Goal: Task Accomplishment & Management: Use online tool/utility

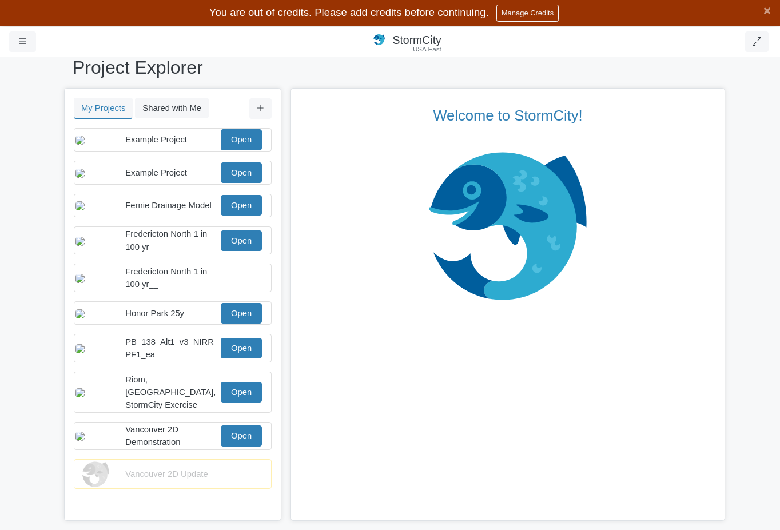
click at [185, 183] on div "Example Project Open" at bounding box center [169, 172] width 187 height 21
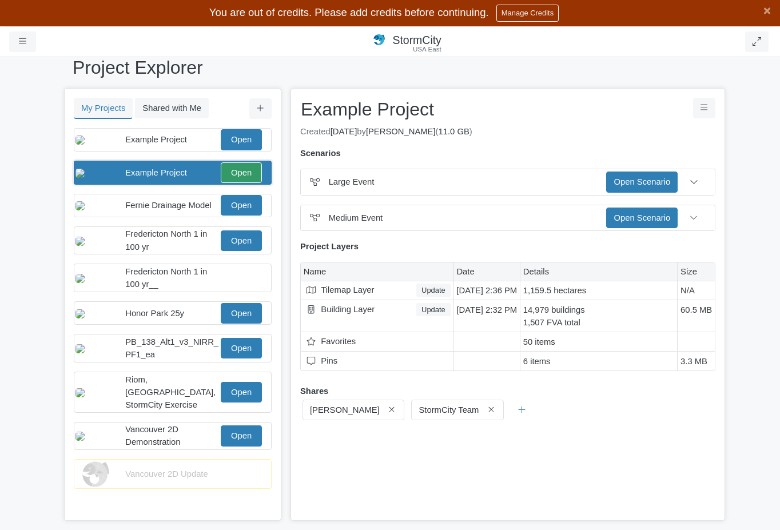
click at [171, 149] on div "Example Project Open" at bounding box center [169, 139] width 187 height 21
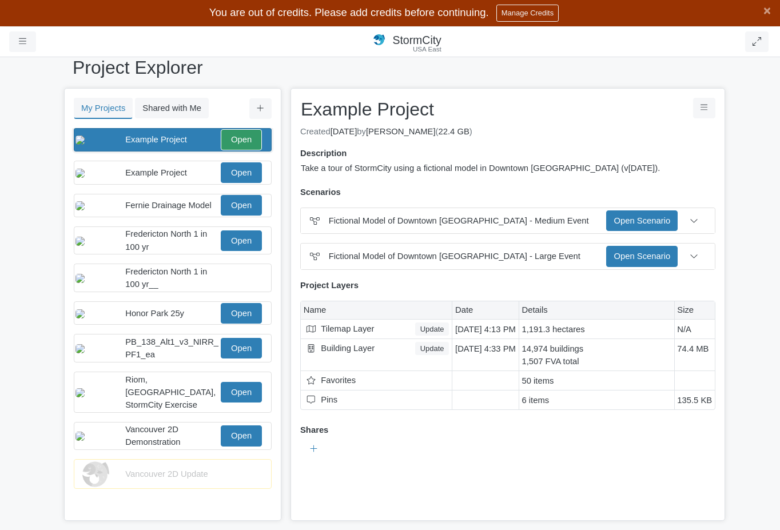
click at [220, 180] on div "Example Project Open" at bounding box center [169, 172] width 187 height 21
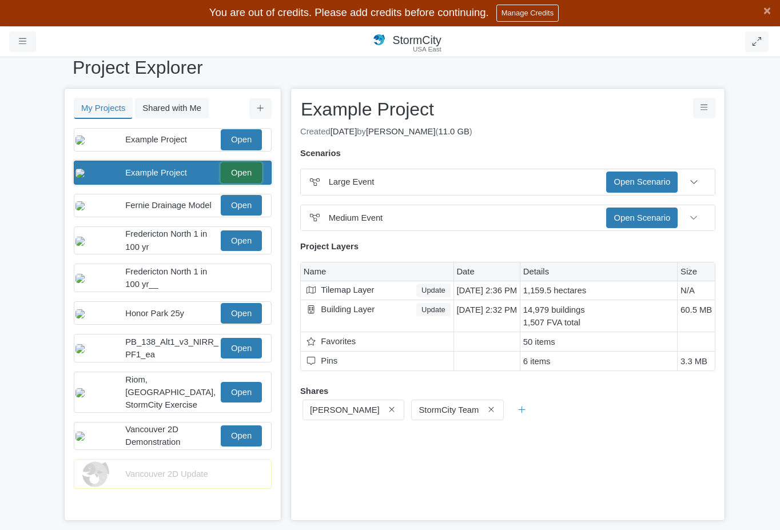
click at [242, 183] on link "Open" at bounding box center [241, 172] width 41 height 21
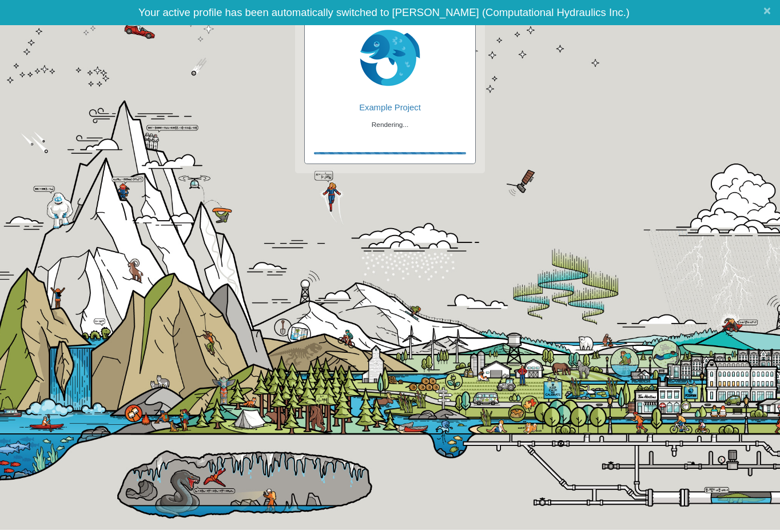
checkbox input "true"
checkbox input "false"
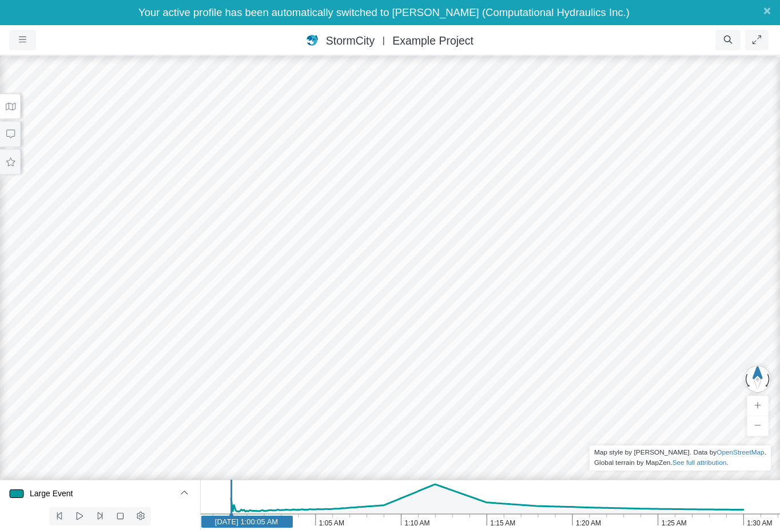
click at [2, 169] on button at bounding box center [10, 162] width 21 height 26
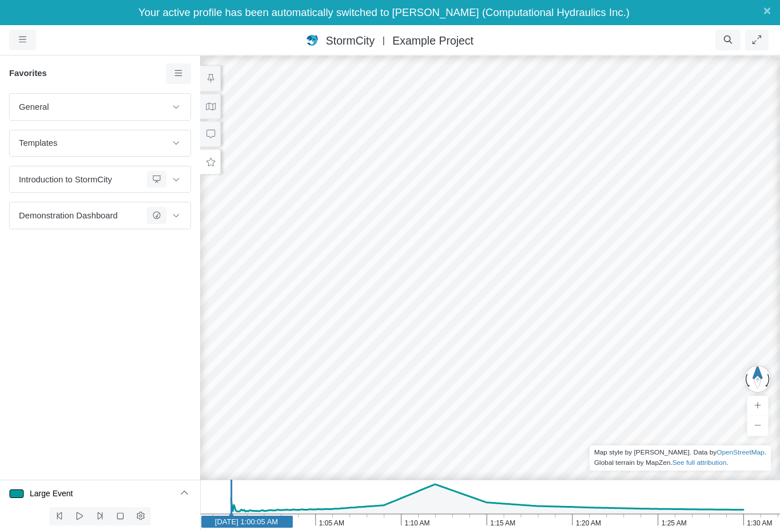
drag, startPoint x: 360, startPoint y: 252, endPoint x: 446, endPoint y: 322, distance: 110.2
click at [446, 322] on div at bounding box center [490, 279] width 780 height 501
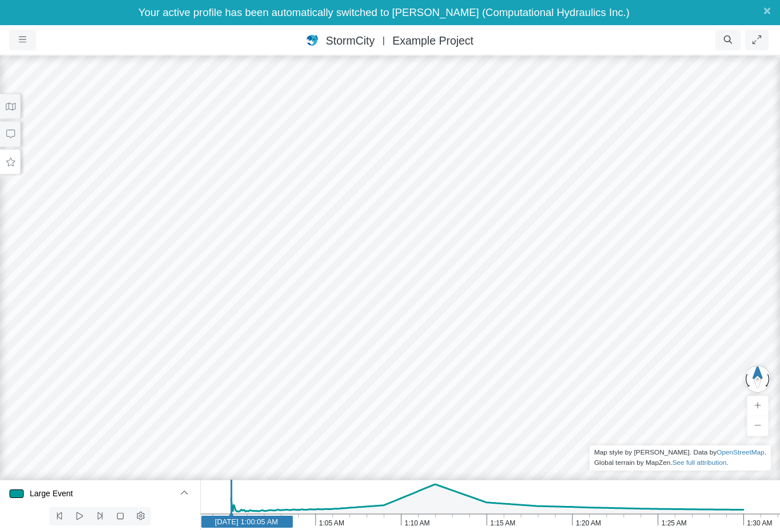
drag, startPoint x: 244, startPoint y: 188, endPoint x: 257, endPoint y: 201, distance: 18.2
click at [253, 199] on div at bounding box center [390, 279] width 780 height 501
drag, startPoint x: 211, startPoint y: 165, endPoint x: 342, endPoint y: 270, distance: 167.3
click at [340, 269] on div at bounding box center [390, 279] width 780 height 501
drag, startPoint x: 308, startPoint y: 250, endPoint x: 335, endPoint y: 281, distance: 41.3
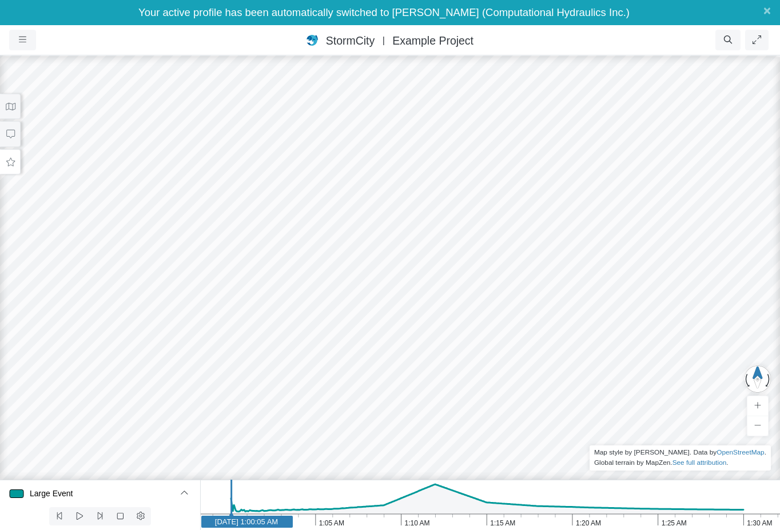
click at [335, 281] on div at bounding box center [390, 279] width 780 height 501
drag, startPoint x: 294, startPoint y: 307, endPoint x: 344, endPoint y: 213, distance: 106.0
click at [344, 213] on div at bounding box center [390, 279] width 780 height 501
drag, startPoint x: 340, startPoint y: 309, endPoint x: 359, endPoint y: 166, distance: 144.2
click at [438, 502] on icon "1:30 AM 1:25 AM 1:20 AM 1:15 AM 1:10 AM 1:05 AM 1:00 AM [DATE] 1:00:05 AM" at bounding box center [490, 505] width 580 height 50
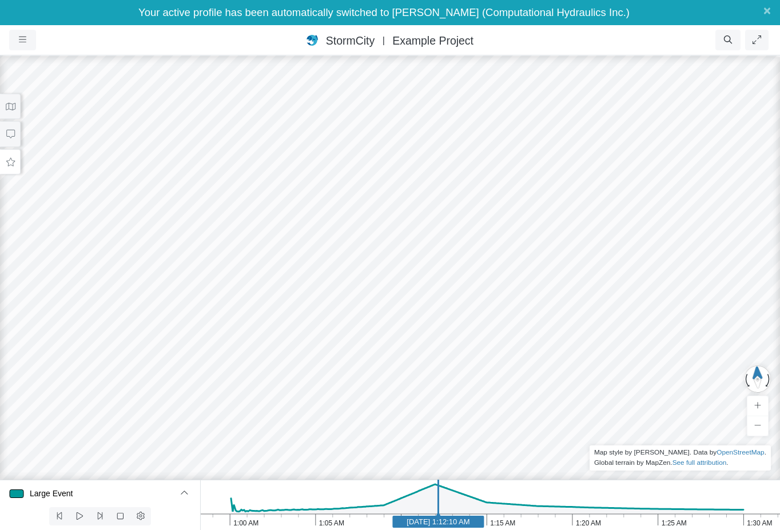
click at [467, 493] on icon "1:30 AM 1:25 AM 1:20 AM 1:15 AM 1:10 AM 1:05 AM 1:00 AM [DATE] 1:12:10 AM" at bounding box center [490, 505] width 580 height 50
drag, startPoint x: 248, startPoint y: 282, endPoint x: 238, endPoint y: 287, distance: 11.0
click at [238, 287] on div at bounding box center [390, 279] width 780 height 501
drag, startPoint x: 204, startPoint y: 301, endPoint x: 326, endPoint y: 305, distance: 121.9
drag, startPoint x: 324, startPoint y: 318, endPoint x: 331, endPoint y: 366, distance: 48.6
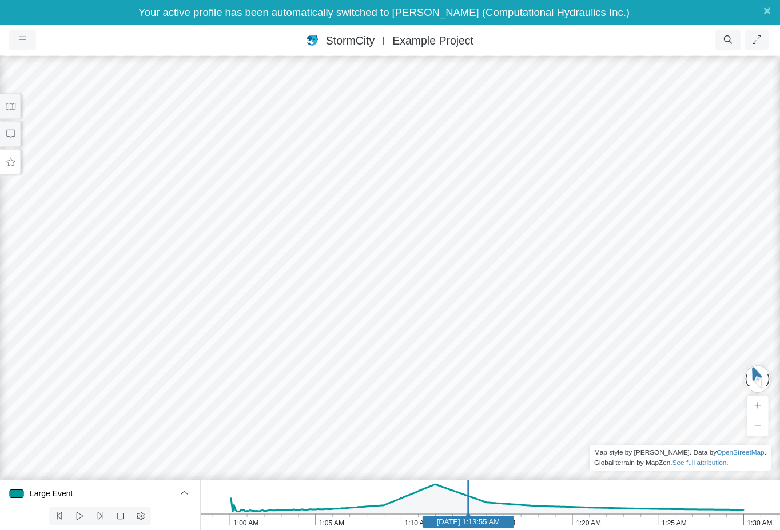
click at [331, 366] on div at bounding box center [390, 279] width 780 height 501
click at [11, 117] on button at bounding box center [10, 107] width 21 height 26
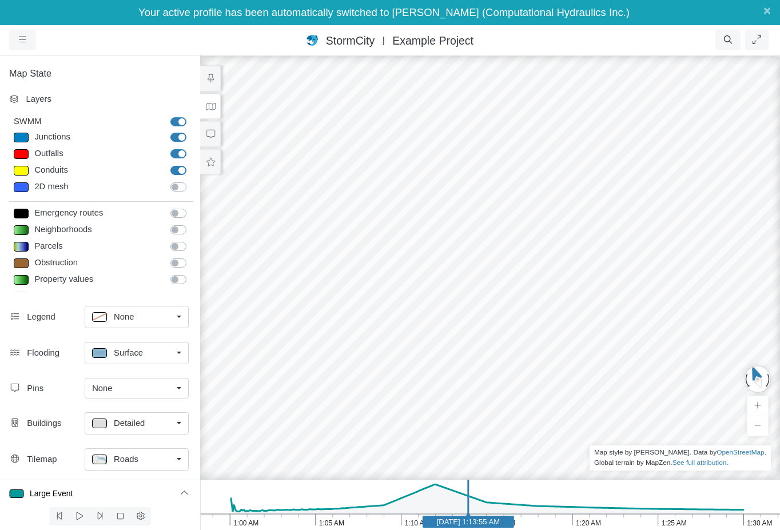
click at [155, 352] on div "Surface" at bounding box center [132, 353] width 80 height 14
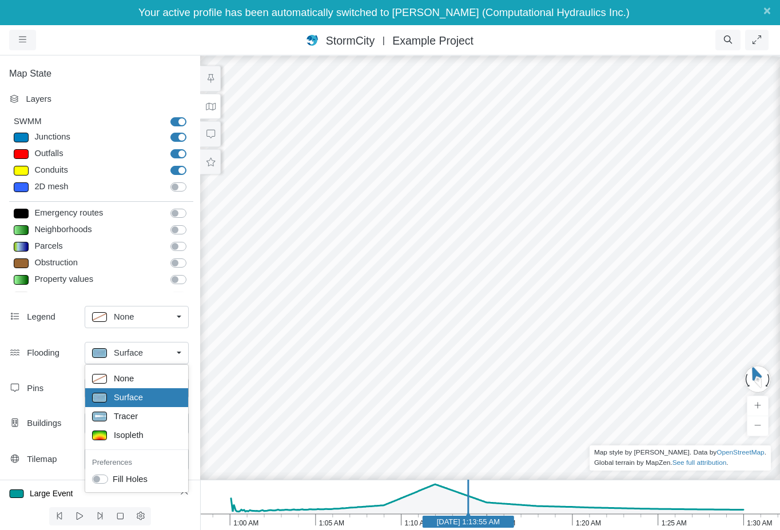
click at [150, 394] on div "Surface" at bounding box center [136, 398] width 89 height 14
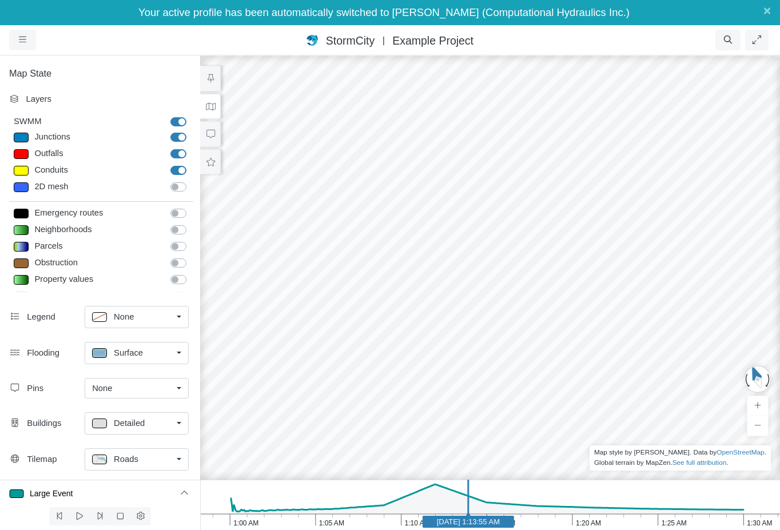
click at [454, 498] on icon "1:30 AM 1:25 AM 1:20 AM 1:15 AM 1:10 AM 1:05 AM 1:00 AM [DATE] 1:13:55 AM" at bounding box center [490, 505] width 580 height 50
click at [444, 496] on icon "1:30 AM 1:25 AM 1:20 AM 1:15 AM 1:10 AM 1:05 AM 1:00 AM [DATE] 1:13:05 AM" at bounding box center [490, 505] width 580 height 50
click at [435, 494] on icon "1:30 AM 1:25 AM 1:20 AM 1:15 AM 1:10 AM 1:05 AM 1:00 AM [DATE] 1:12:30 AM" at bounding box center [490, 505] width 580 height 50
click at [411, 335] on div at bounding box center [490, 279] width 780 height 501
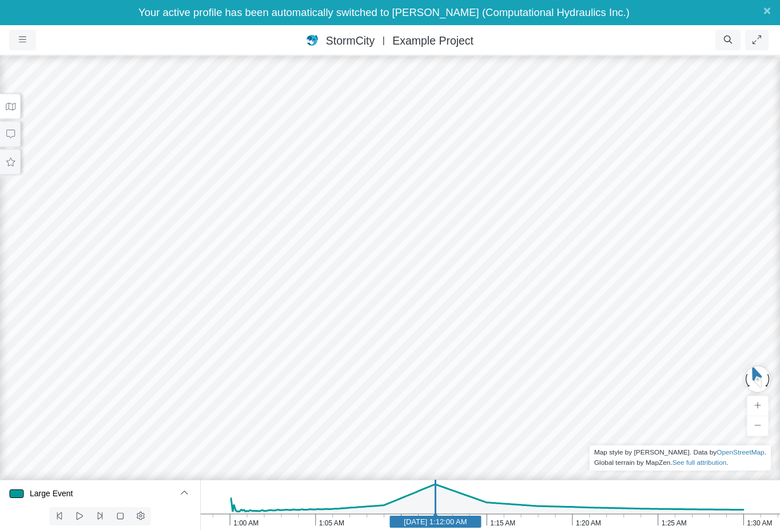
drag, startPoint x: 420, startPoint y: 315, endPoint x: 407, endPoint y: 342, distance: 30.2
click at [489, 501] on icon "1:30 AM 1:25 AM 1:20 AM 1:15 AM 1:10 AM 1:05 AM 1:00 AM [DATE] 1:12:00 AM" at bounding box center [490, 505] width 580 height 50
click at [532, 494] on icon "1:30 AM 1:25 AM 1:20 AM 1:15 AM 1:10 AM 1:05 AM 1:00 AM [DATE] 1:15:10 AM" at bounding box center [490, 505] width 580 height 50
click at [576, 493] on icon "1:30 AM 1:25 AM 1:20 AM 1:15 AM 1:10 AM 1:05 AM 1:00 AM [DATE] 1:17:40 AM" at bounding box center [490, 505] width 580 height 50
click at [630, 493] on icon "1:30 AM 1:25 AM 1:20 AM 1:15 AM 1:10 AM 1:05 AM 1:00 AM [DATE] 1:20:10 AM" at bounding box center [490, 505] width 580 height 50
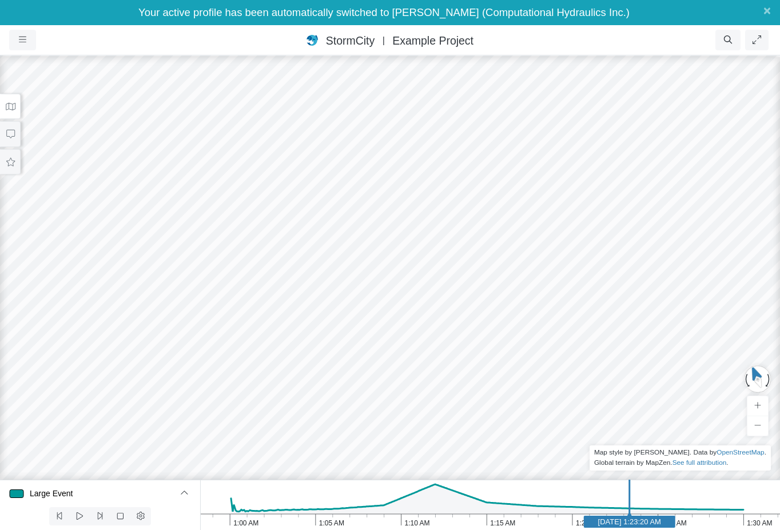
click at [671, 492] on icon "1:30 AM 1:25 AM 1:20 AM 1:15 AM 1:10 AM 1:05 AM 1:00 AM [DATE] 1:23:20 AM" at bounding box center [490, 505] width 580 height 50
drag, startPoint x: 376, startPoint y: 358, endPoint x: 441, endPoint y: 280, distance: 101.5
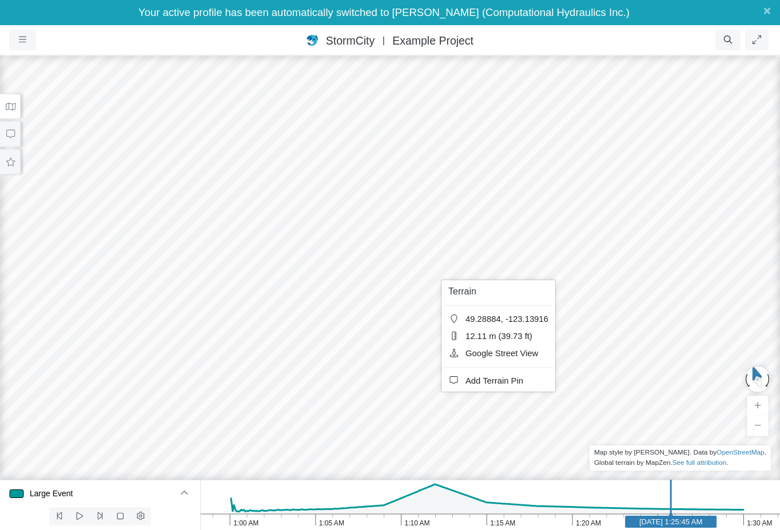
click at [393, 393] on div at bounding box center [390, 279] width 780 height 501
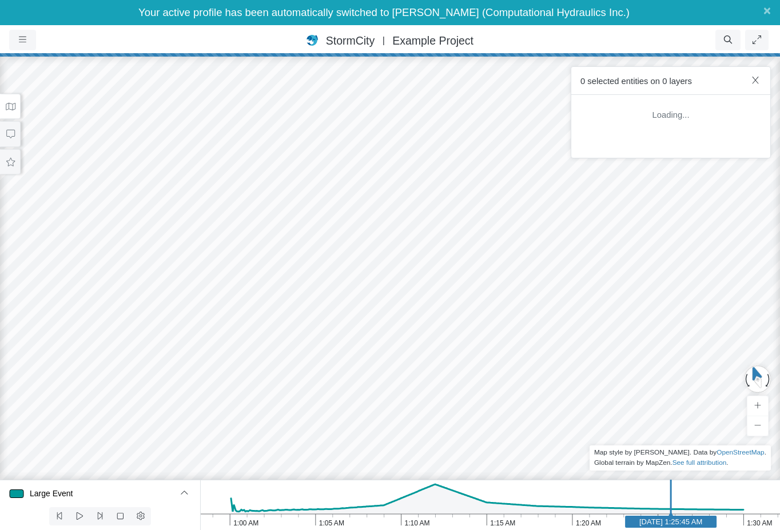
drag, startPoint x: 397, startPoint y: 385, endPoint x: 382, endPoint y: 429, distance: 46.3
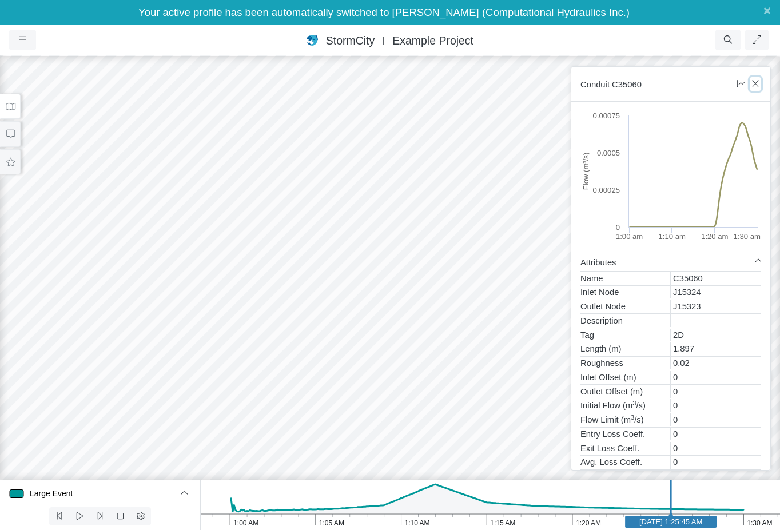
click at [759, 80] on icon "button" at bounding box center [756, 84] width 11 height 9
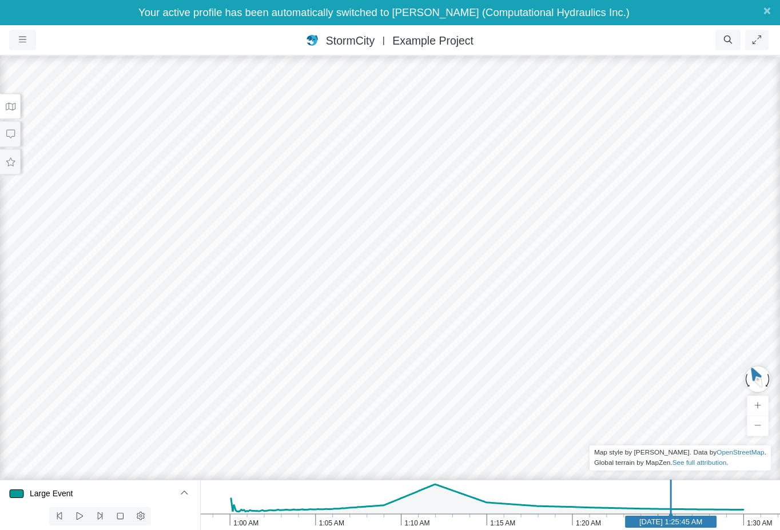
drag, startPoint x: 367, startPoint y: 336, endPoint x: 387, endPoint y: 319, distance: 26.4
click at [387, 319] on div at bounding box center [390, 279] width 780 height 501
click at [397, 311] on div at bounding box center [390, 279] width 780 height 501
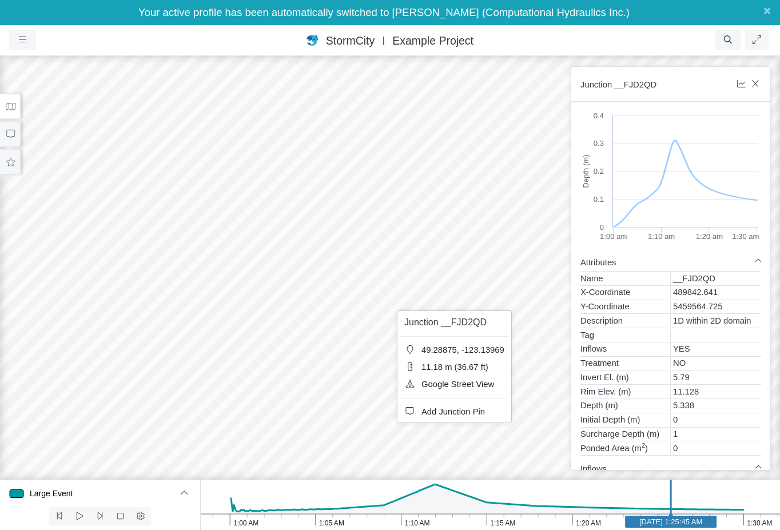
click at [450, 408] on span "Add Junction Pin" at bounding box center [454, 411] width 64 height 9
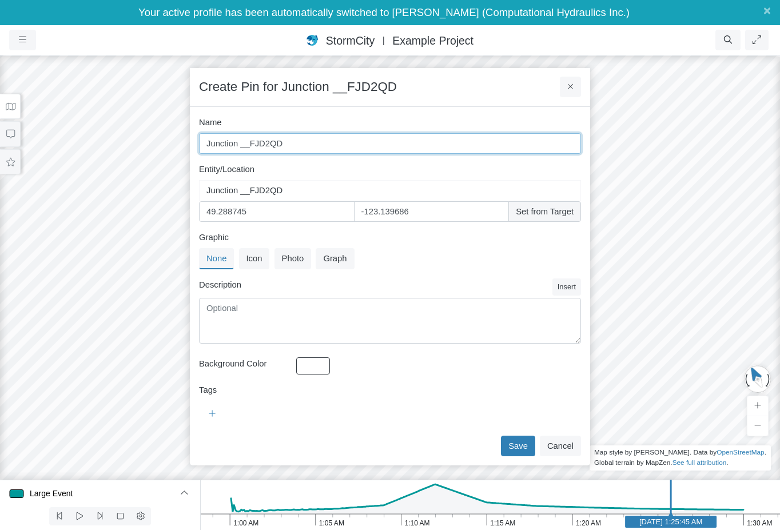
click at [299, 149] on input "Junction __FJD2QD" at bounding box center [390, 143] width 382 height 21
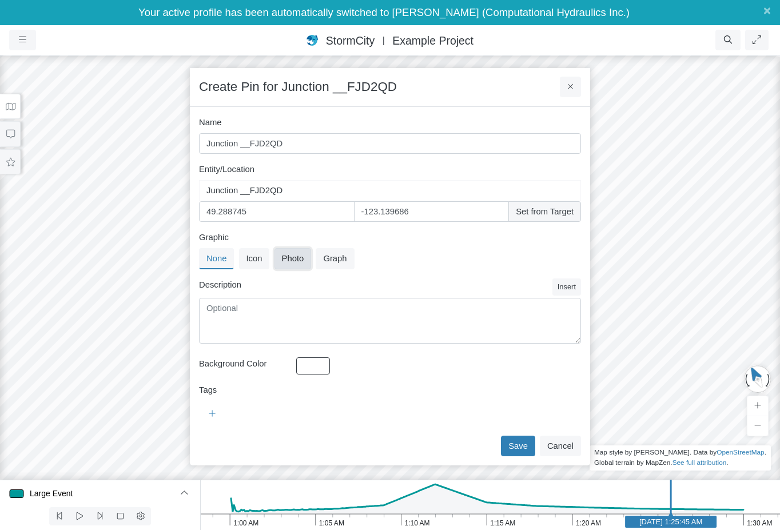
click at [301, 262] on button "Photo" at bounding box center [293, 258] width 37 height 21
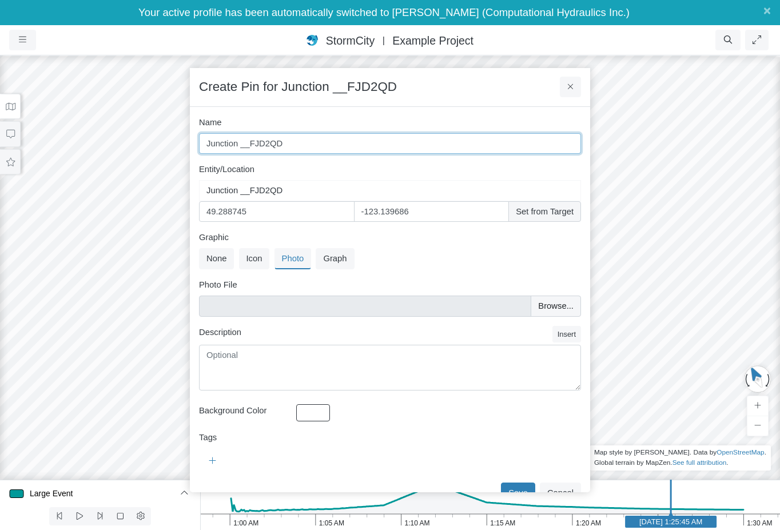
click at [282, 141] on input "Junction __FJD2QD" at bounding box center [390, 143] width 382 height 21
type input "Comox and [PERSON_NAME]"
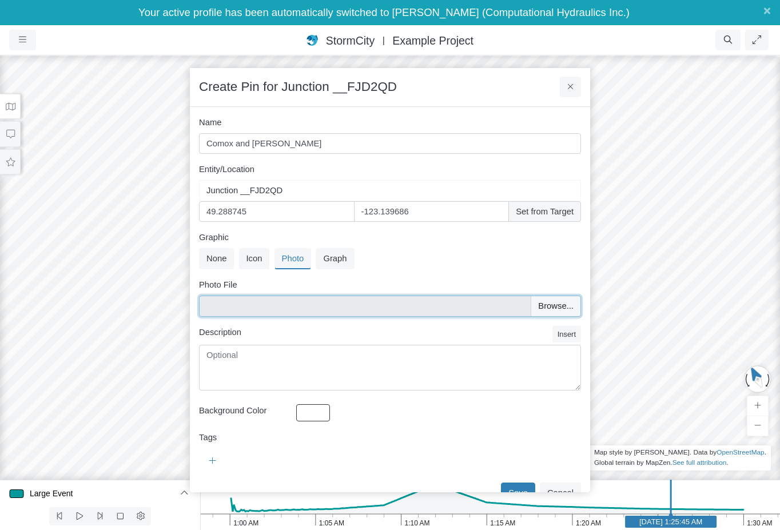
click at [553, 308] on input "Photo File" at bounding box center [390, 306] width 382 height 21
type input "C:\fakepath\IMG_20250823_105506_560.jpg"
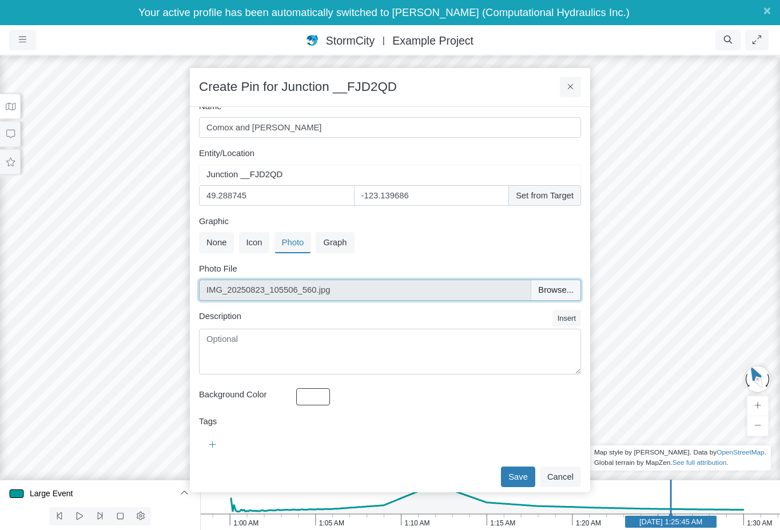
scroll to position [20, 0]
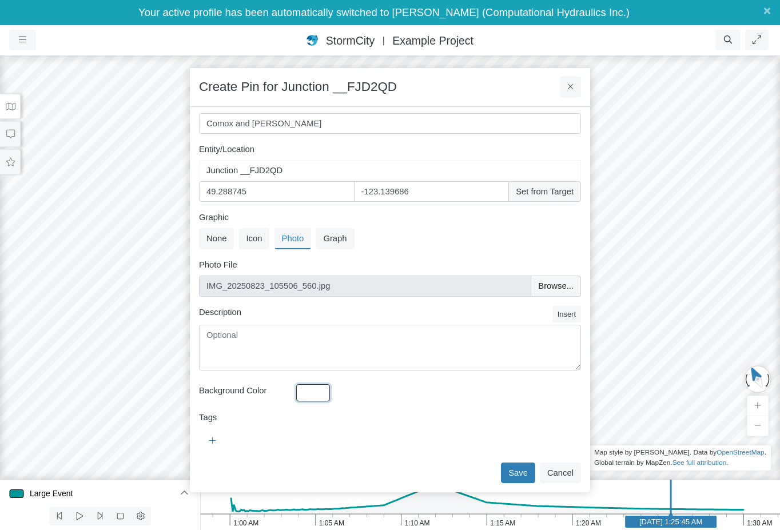
click at [298, 399] on button "button" at bounding box center [313, 393] width 34 height 17
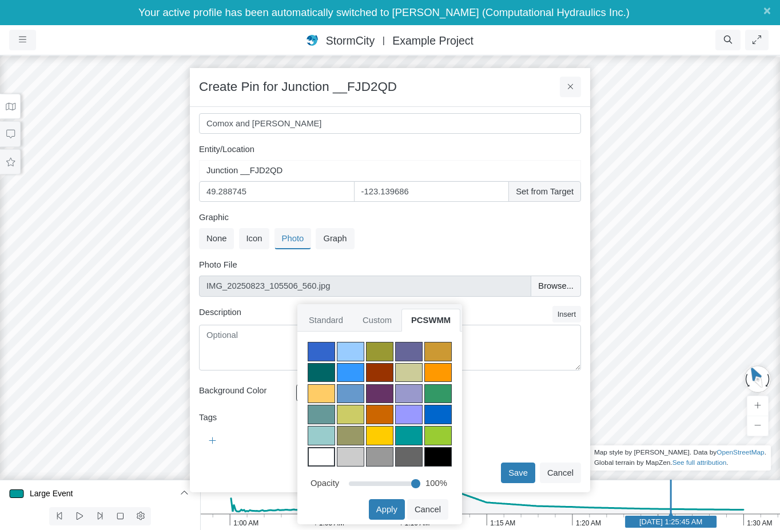
click at [349, 374] on div at bounding box center [350, 372] width 27 height 19
click at [406, 405] on div at bounding box center [380, 415] width 182 height 21
click at [409, 411] on div at bounding box center [408, 414] width 27 height 19
click at [400, 511] on button "Apply" at bounding box center [387, 510] width 36 height 21
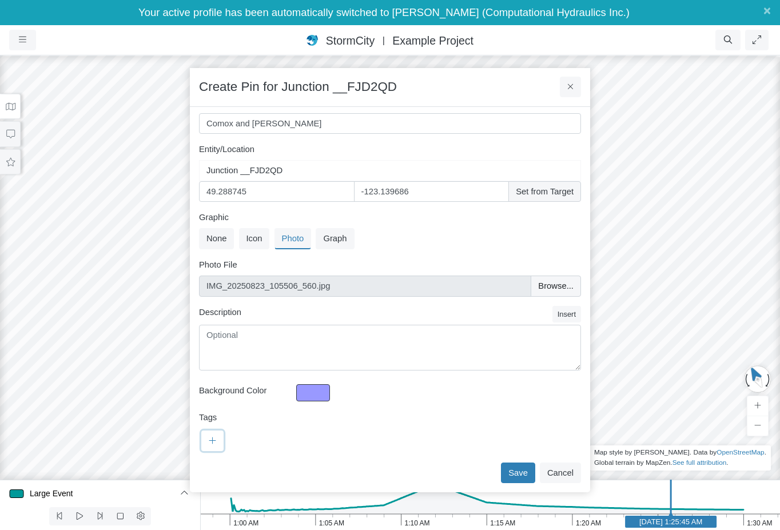
click at [211, 443] on icon at bounding box center [212, 441] width 7 height 9
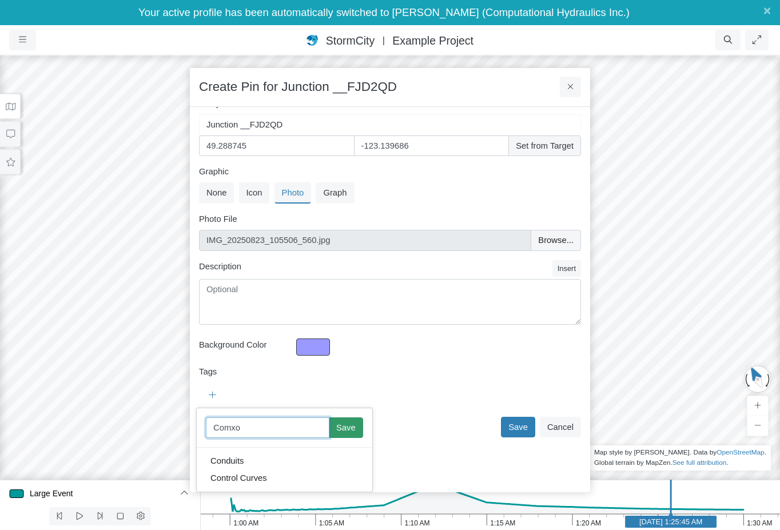
scroll to position [49, 0]
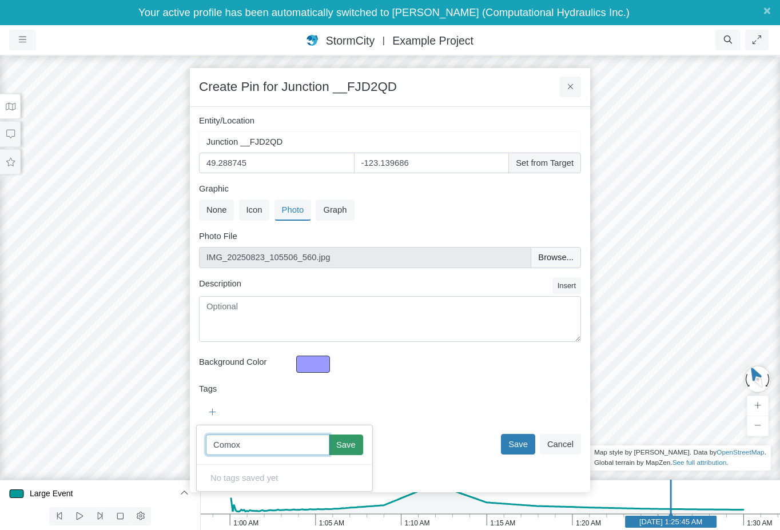
type input "Comox"
click at [332, 455] on button "Save" at bounding box center [346, 445] width 34 height 21
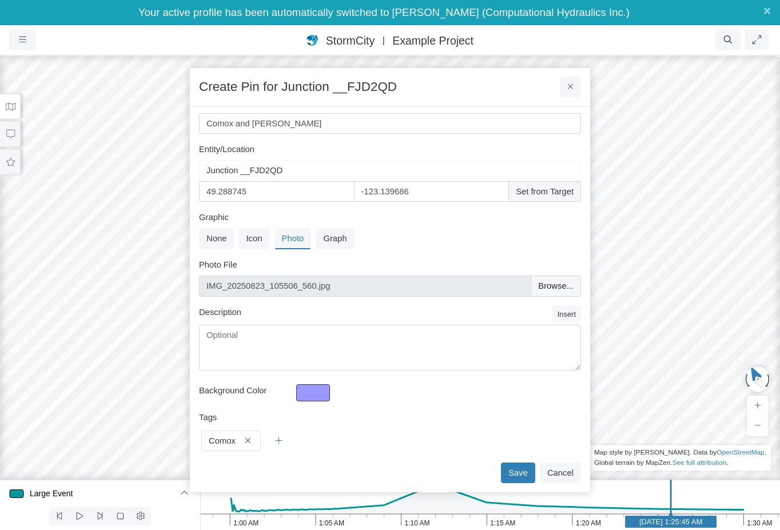
scroll to position [20, 0]
click at [517, 473] on button "Save" at bounding box center [518, 473] width 34 height 21
click at [770, 14] on span "×" at bounding box center [767, 10] width 7 height 14
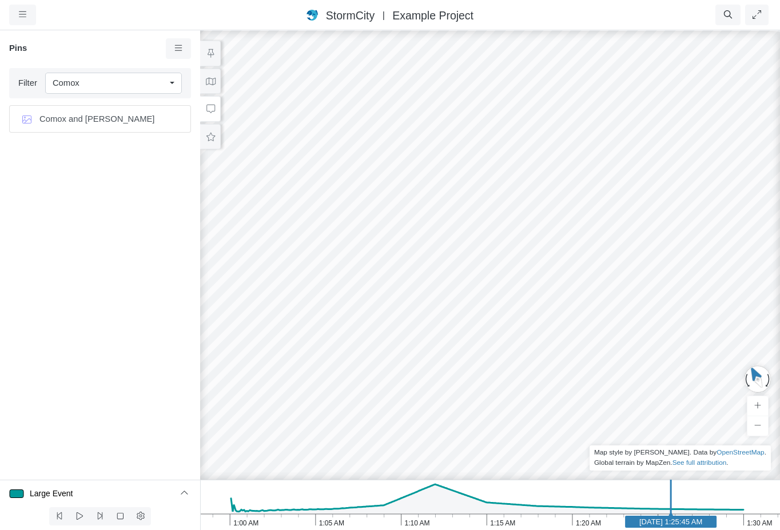
click at [117, 126] on li "Comox and [PERSON_NAME]" at bounding box center [100, 118] width 182 height 27
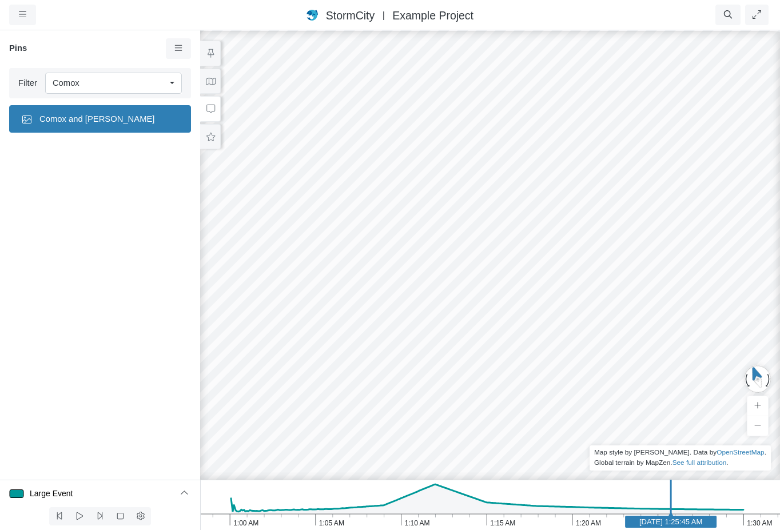
drag, startPoint x: 508, startPoint y: 181, endPoint x: 490, endPoint y: 172, distance: 19.7
click at [490, 172] on div at bounding box center [490, 279] width 780 height 501
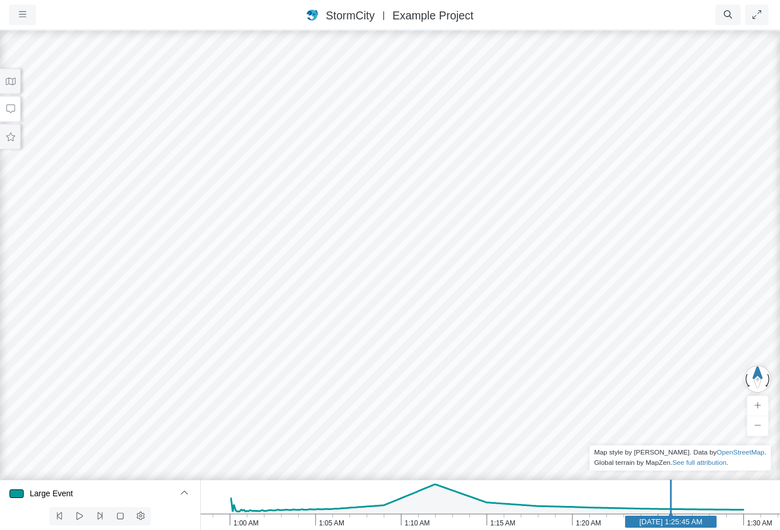
click at [17, 84] on button at bounding box center [10, 82] width 21 height 26
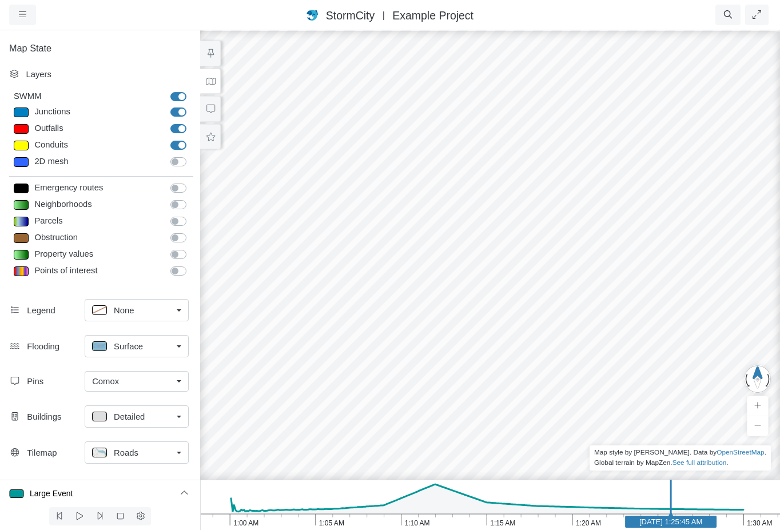
click at [142, 382] on div "Comox" at bounding box center [132, 381] width 80 height 13
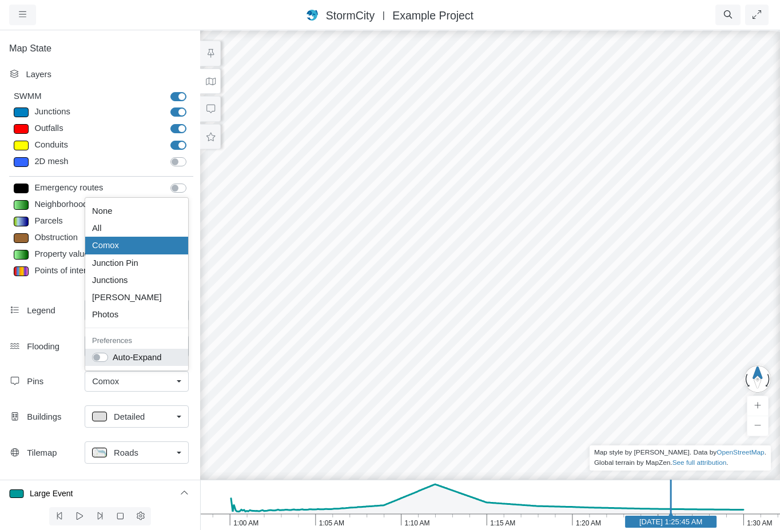
click at [113, 357] on label "Auto-Expand" at bounding box center [137, 357] width 49 height 13
checkbox input "true"
drag, startPoint x: 385, startPoint y: 352, endPoint x: 493, endPoint y: 248, distance: 149.7
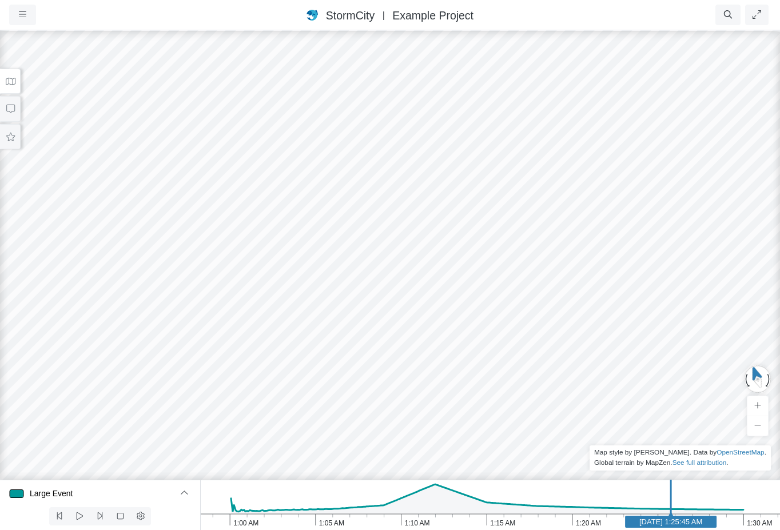
drag, startPoint x: 334, startPoint y: 382, endPoint x: 407, endPoint y: 341, distance: 84.3
click at [401, 342] on div at bounding box center [390, 279] width 780 height 501
drag, startPoint x: 445, startPoint y: 337, endPoint x: 504, endPoint y: 217, distance: 133.3
drag, startPoint x: 449, startPoint y: 329, endPoint x: 429, endPoint y: 370, distance: 45.5
click at [425, 352] on div at bounding box center [390, 279] width 780 height 501
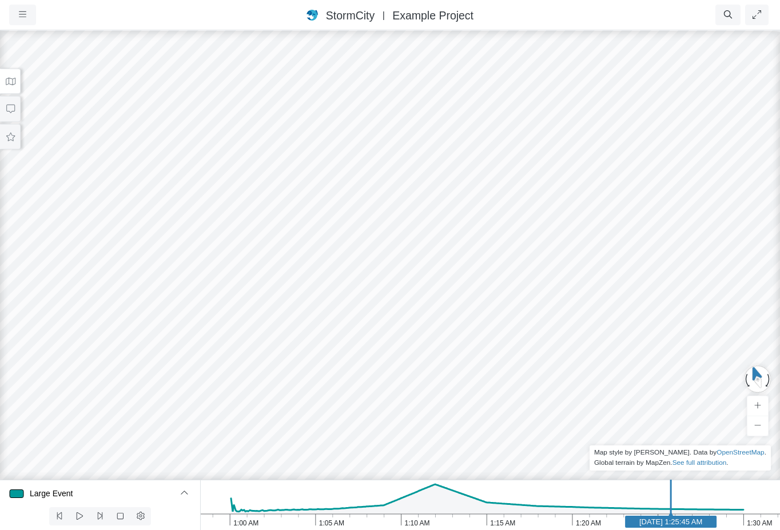
click at [454, 327] on div at bounding box center [390, 279] width 780 height 501
drag, startPoint x: 458, startPoint y: 322, endPoint x: 486, endPoint y: 309, distance: 30.7
click at [486, 309] on div at bounding box center [390, 279] width 780 height 501
drag, startPoint x: 484, startPoint y: 302, endPoint x: 487, endPoint y: 289, distance: 13.0
drag, startPoint x: 335, startPoint y: 258, endPoint x: 299, endPoint y: 263, distance: 36.4
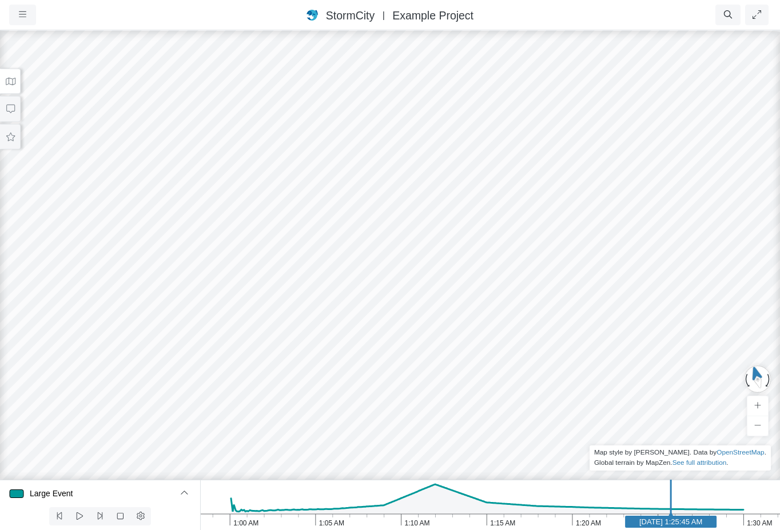
click at [299, 263] on div at bounding box center [390, 279] width 780 height 501
click at [7, 80] on icon at bounding box center [10, 81] width 11 height 9
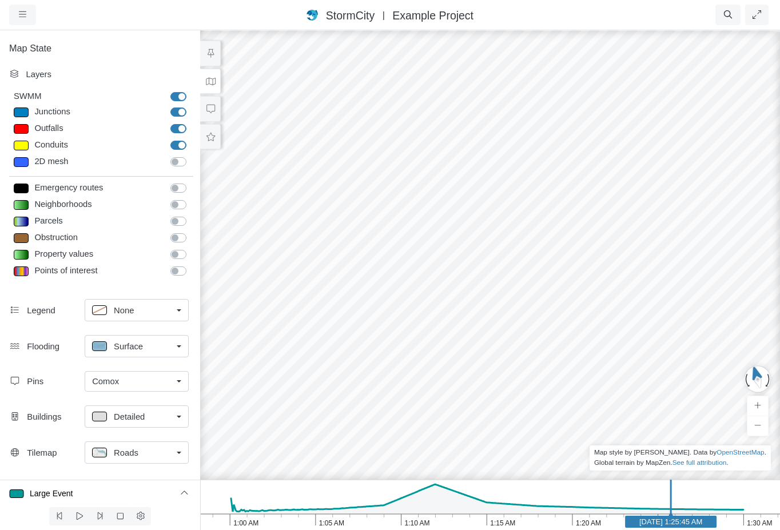
click at [138, 451] on div "Roads" at bounding box center [132, 453] width 80 height 14
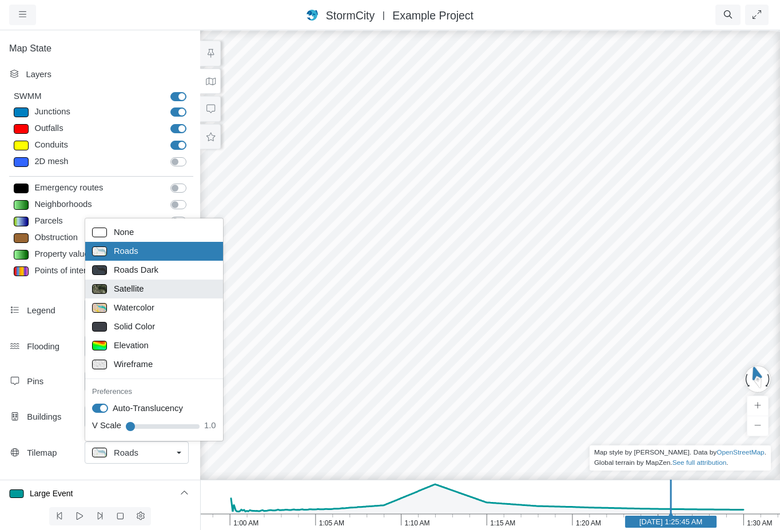
click at [153, 286] on div "Satellite" at bounding box center [154, 289] width 124 height 14
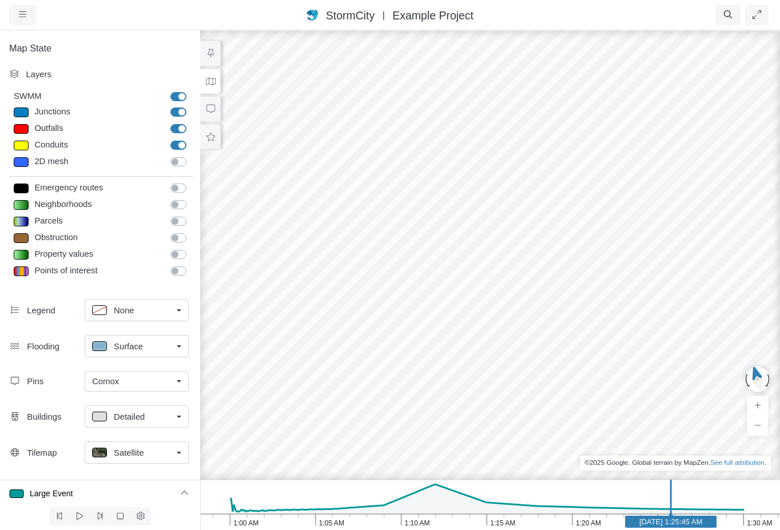
click at [148, 455] on div "Satellite" at bounding box center [132, 453] width 80 height 14
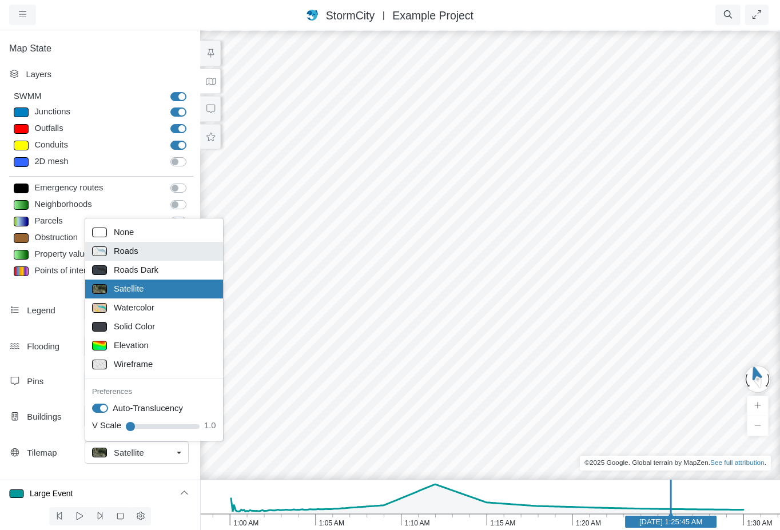
click at [125, 256] on span "Roads" at bounding box center [126, 251] width 25 height 13
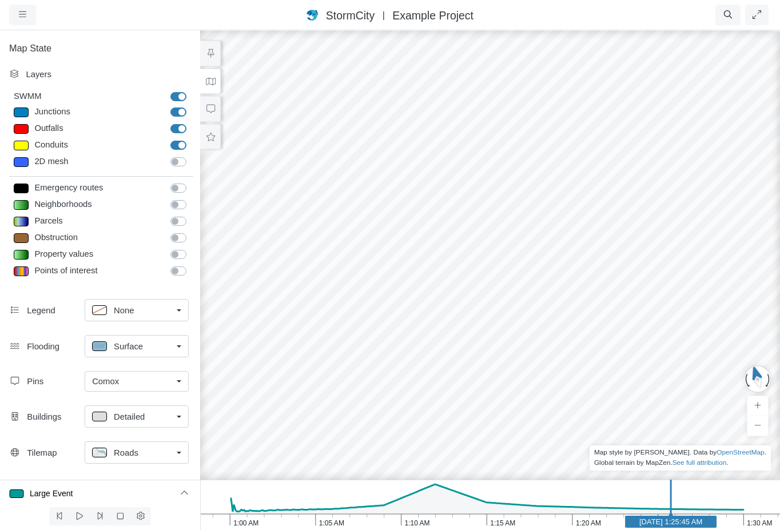
drag, startPoint x: 510, startPoint y: 363, endPoint x: 517, endPoint y: 373, distance: 11.6
click at [517, 373] on div at bounding box center [490, 279] width 780 height 501
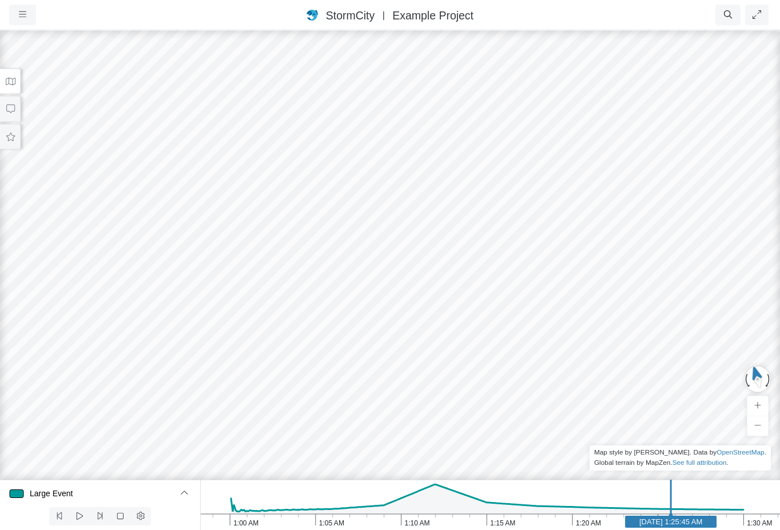
drag, startPoint x: 405, startPoint y: 378, endPoint x: 425, endPoint y: 372, distance: 20.7
click at [425, 372] on div at bounding box center [390, 279] width 780 height 501
drag, startPoint x: 457, startPoint y: 372, endPoint x: 351, endPoint y: 343, distance: 109.4
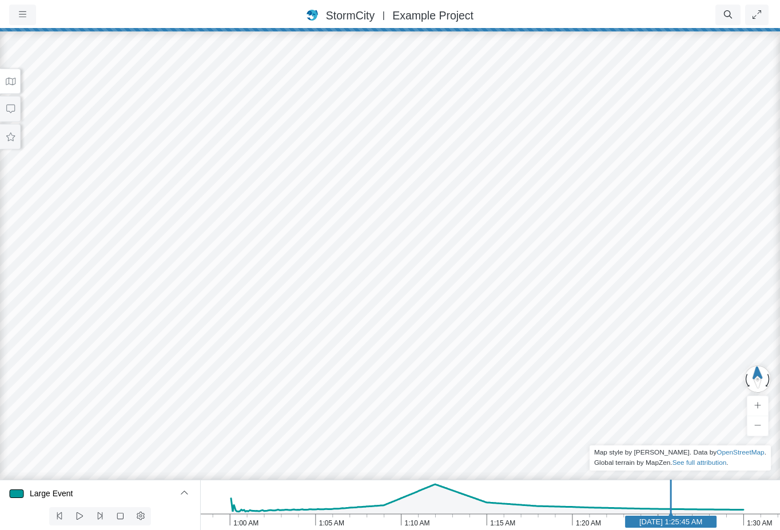
drag, startPoint x: 499, startPoint y: 358, endPoint x: 496, endPoint y: 370, distance: 11.9
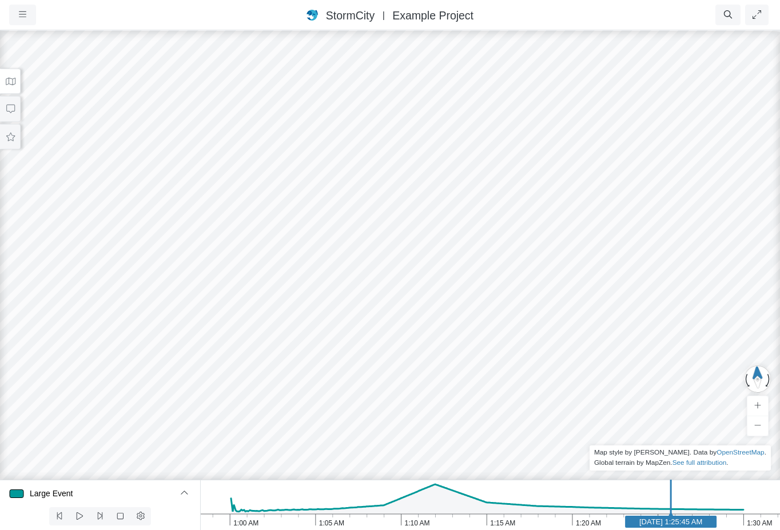
drag, startPoint x: 438, startPoint y: 373, endPoint x: 394, endPoint y: 393, distance: 48.4
click at [394, 393] on div at bounding box center [390, 279] width 780 height 501
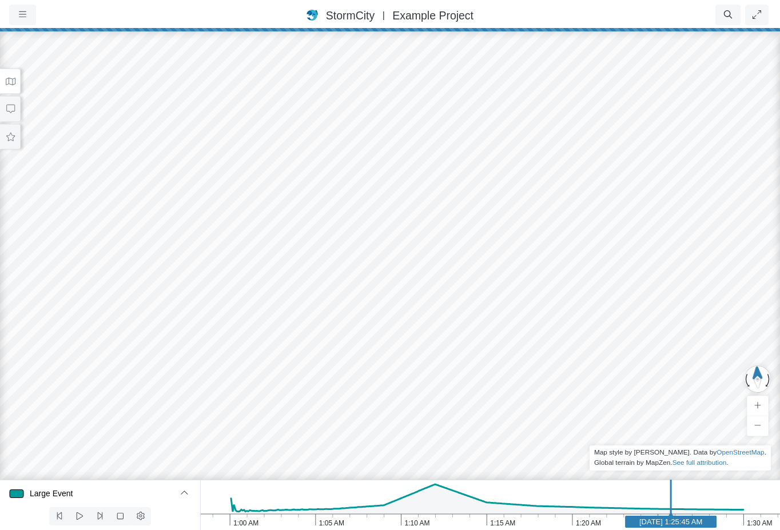
drag, startPoint x: 447, startPoint y: 394, endPoint x: 269, endPoint y: 460, distance: 189.2
click at [269, 462] on div at bounding box center [390, 279] width 780 height 501
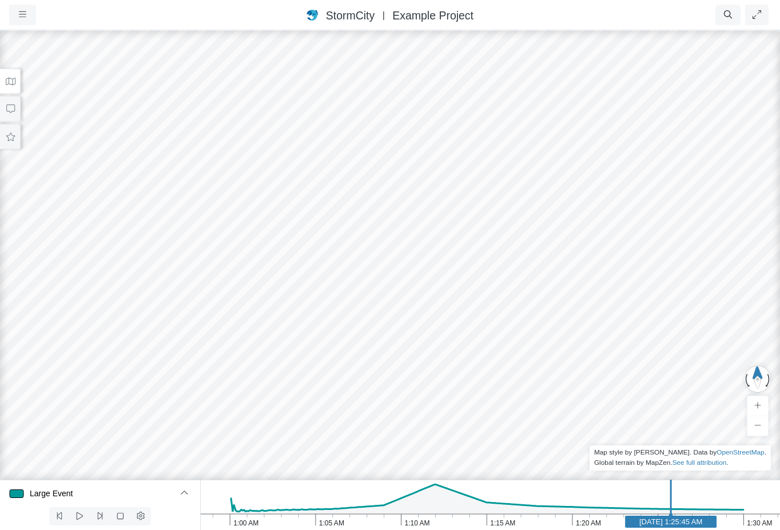
drag, startPoint x: 388, startPoint y: 398, endPoint x: 407, endPoint y: 356, distance: 45.8
drag, startPoint x: 427, startPoint y: 356, endPoint x: 409, endPoint y: 331, distance: 31.5
click at [409, 331] on div at bounding box center [390, 279] width 780 height 501
drag, startPoint x: 423, startPoint y: 380, endPoint x: 422, endPoint y: 396, distance: 15.5
drag, startPoint x: 405, startPoint y: 370, endPoint x: 405, endPoint y: 421, distance: 50.9
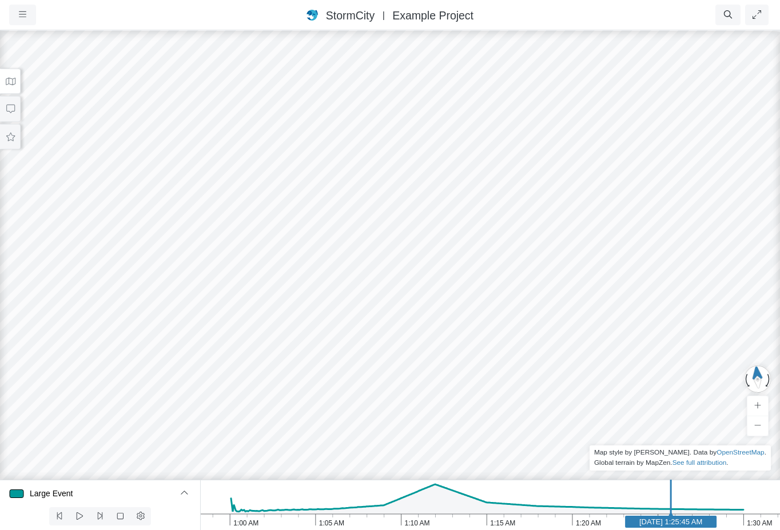
click at [405, 421] on div at bounding box center [390, 279] width 780 height 501
click at [351, 353] on div at bounding box center [390, 279] width 780 height 501
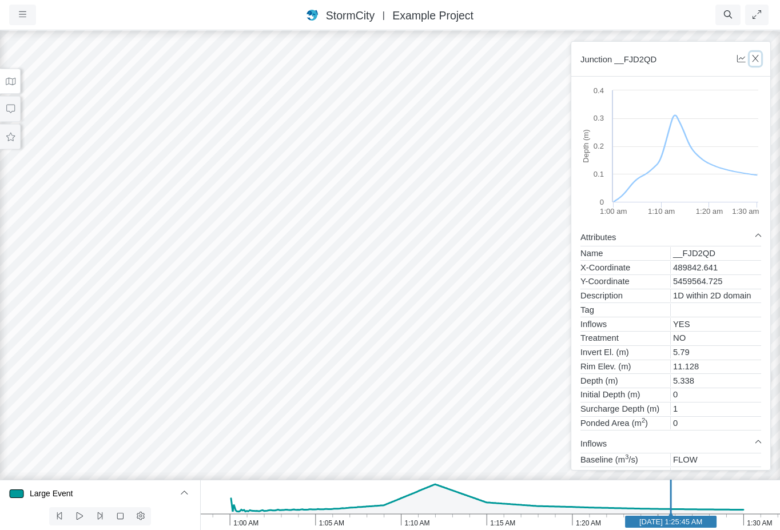
click at [760, 60] on icon "button" at bounding box center [756, 58] width 11 height 9
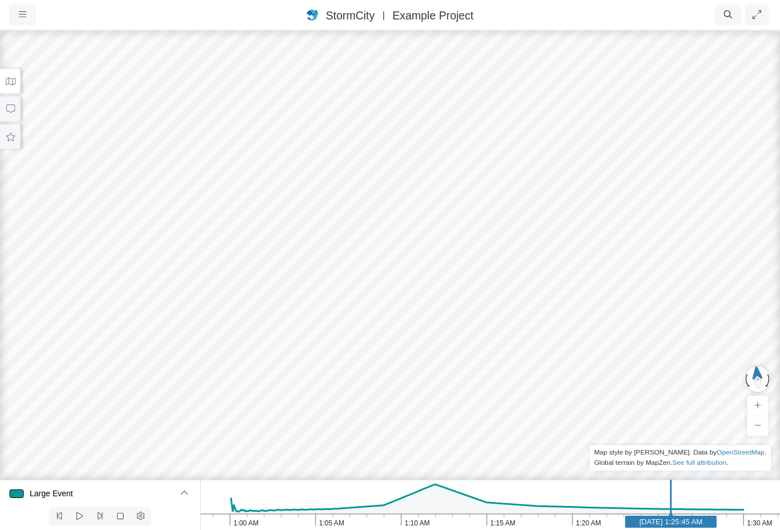
click at [14, 138] on icon at bounding box center [10, 137] width 11 height 9
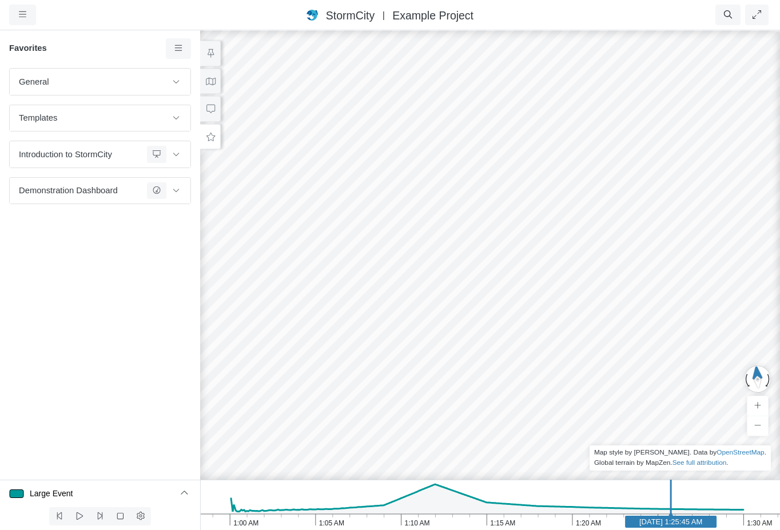
click at [213, 89] on button at bounding box center [210, 82] width 21 height 26
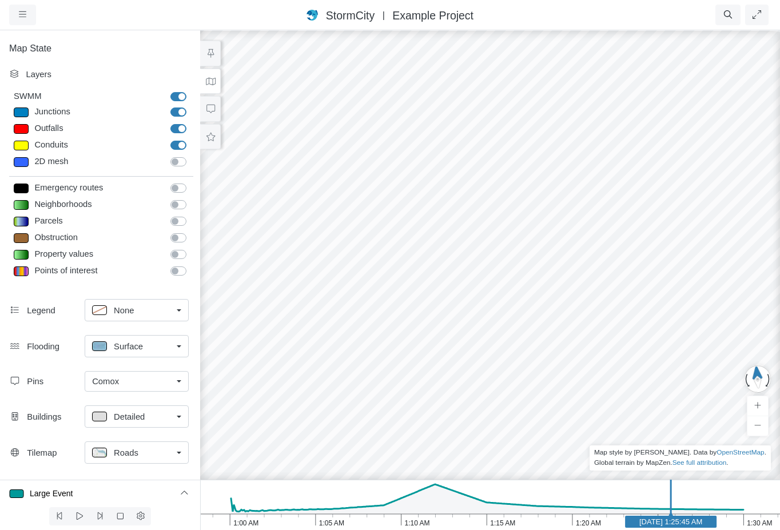
click at [150, 385] on div "Comox" at bounding box center [132, 381] width 80 height 13
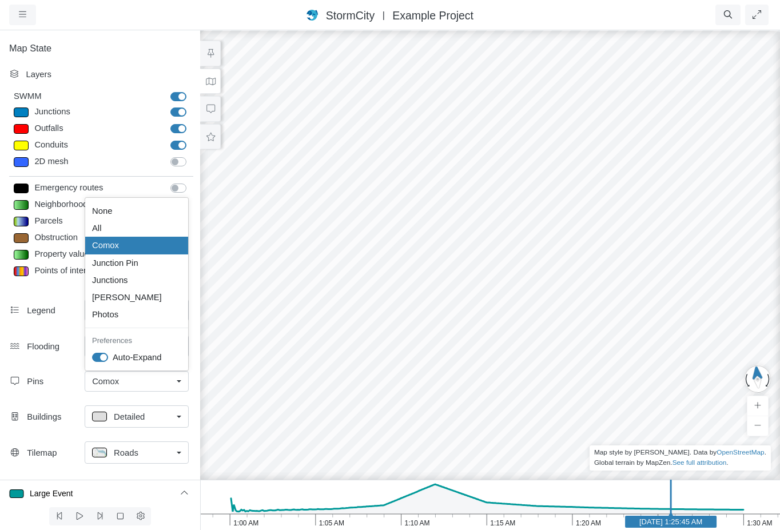
click at [134, 247] on div "Comox" at bounding box center [136, 245] width 89 height 13
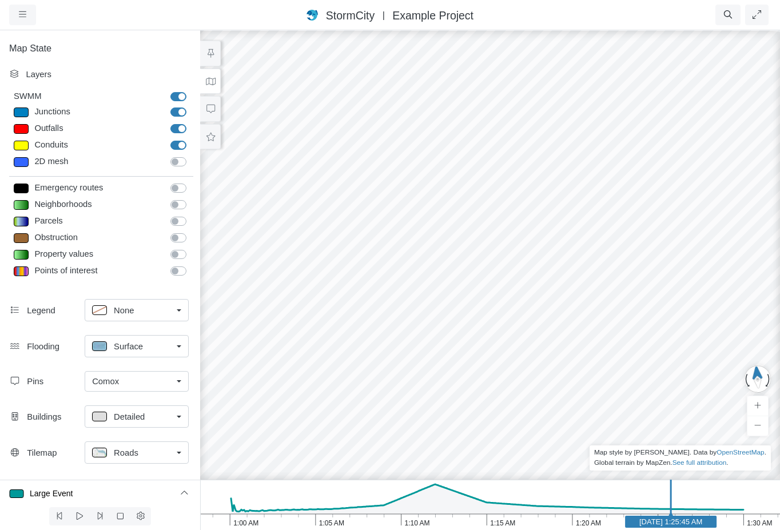
click at [138, 376] on div "Comox" at bounding box center [132, 381] width 80 height 13
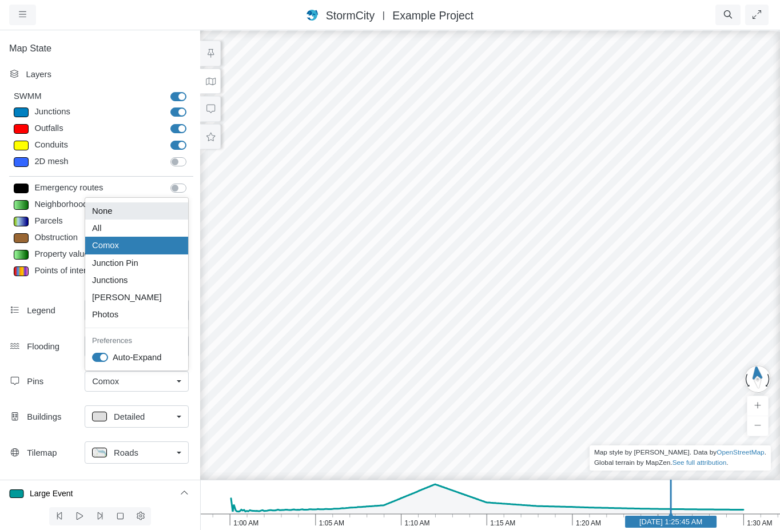
click at [116, 210] on div "None" at bounding box center [136, 211] width 89 height 13
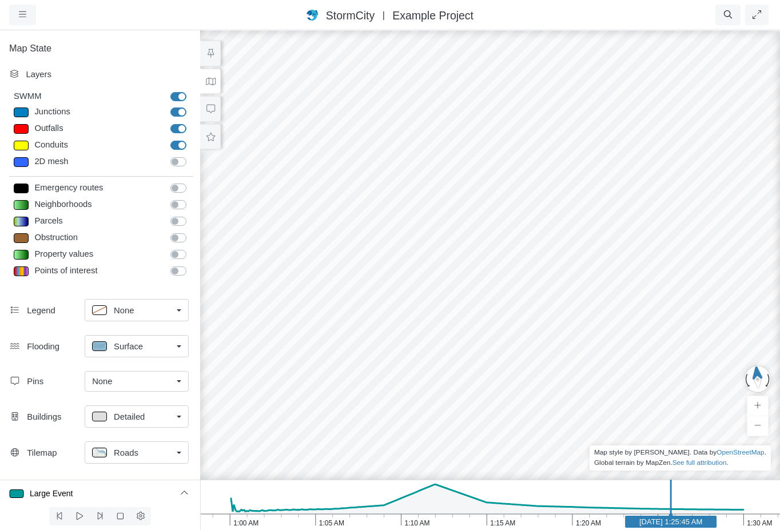
click at [138, 378] on div "None" at bounding box center [132, 381] width 80 height 13
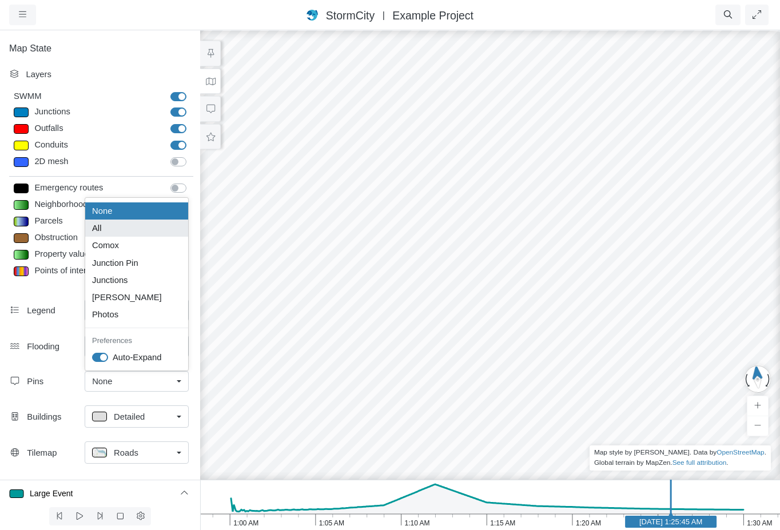
click at [110, 228] on div "All" at bounding box center [136, 228] width 89 height 13
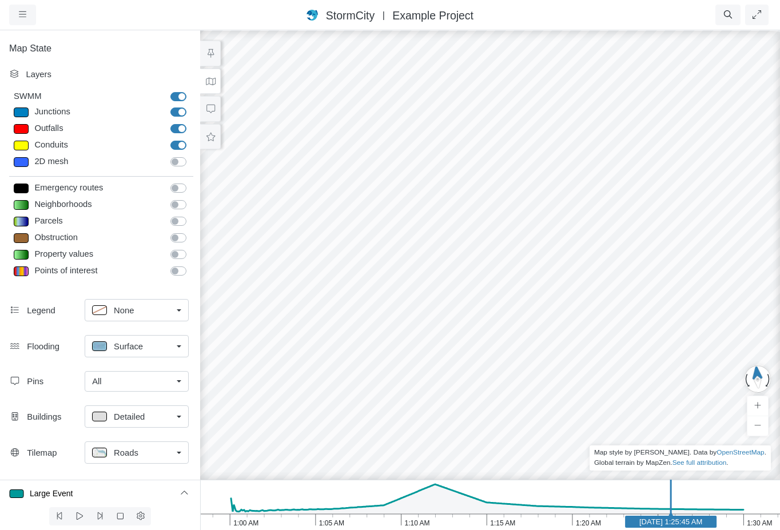
click at [212, 140] on icon at bounding box center [210, 137] width 11 height 9
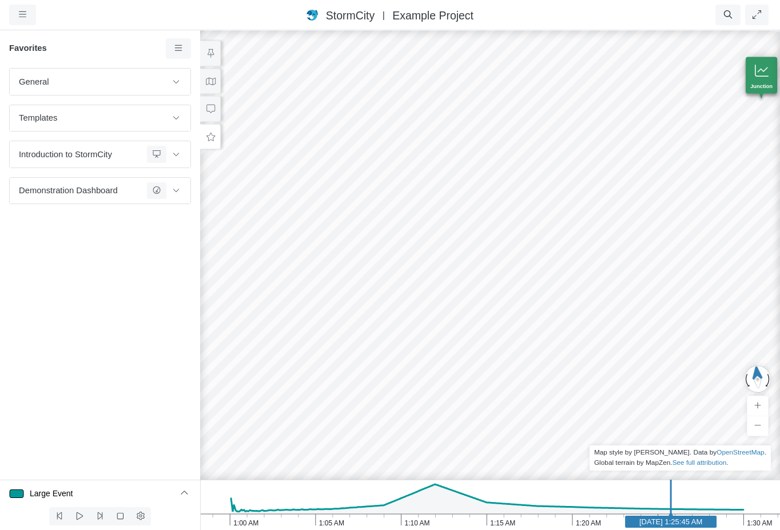
drag, startPoint x: 188, startPoint y: 53, endPoint x: 190, endPoint y: 58, distance: 6.0
click at [188, 53] on link at bounding box center [179, 48] width 26 height 21
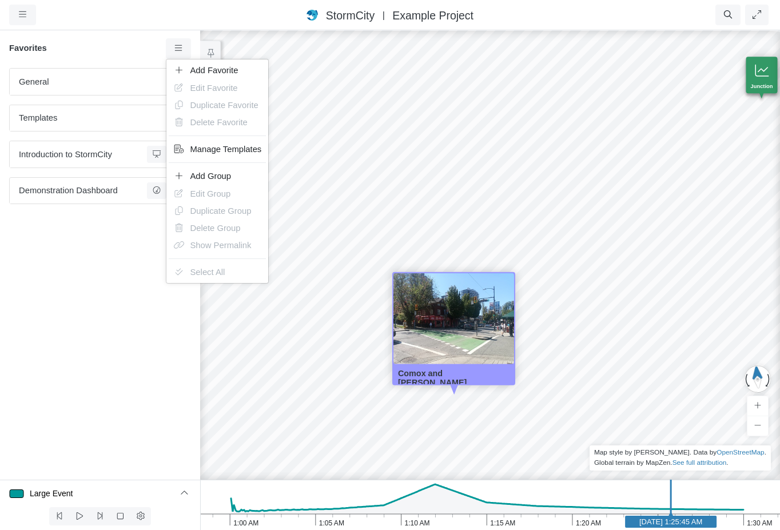
click at [593, 369] on div "Entity or function does not exist in this scenario. Flooding Max Depth: 0.11 m …" at bounding box center [490, 279] width 780 height 501
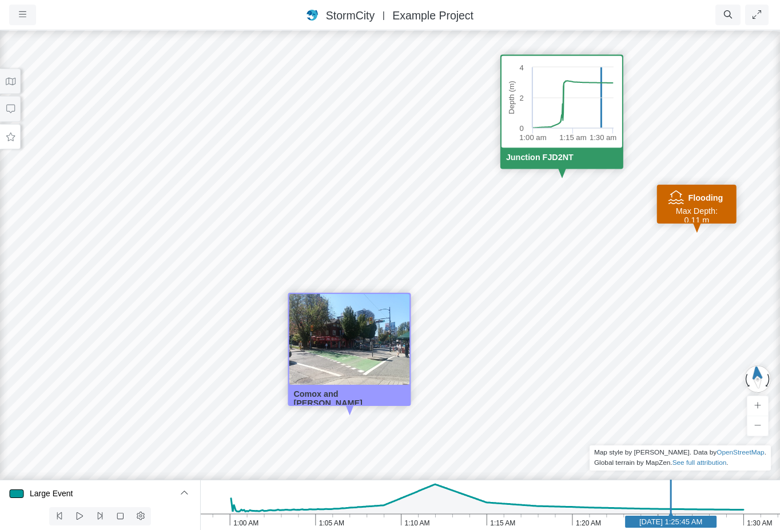
drag, startPoint x: 476, startPoint y: 402, endPoint x: 518, endPoint y: 372, distance: 51.3
click at [608, 76] on button at bounding box center [604, 74] width 21 height 21
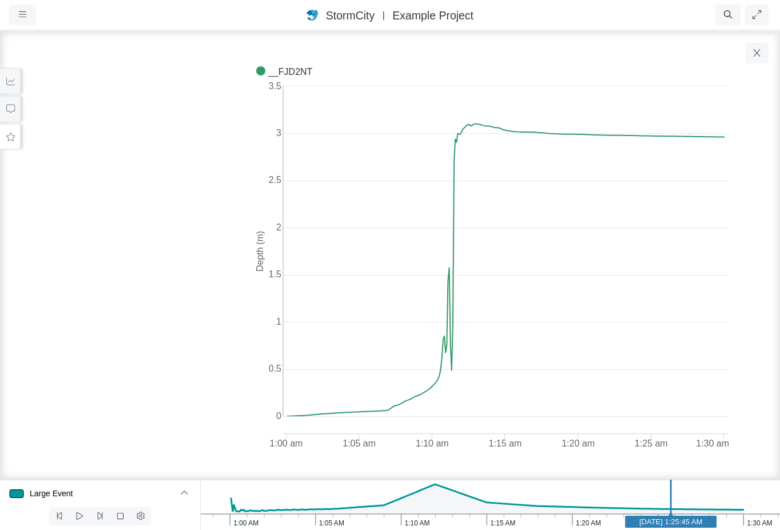
click at [744, 57] on div "Created with Highcharts 9.3.3 Depth (m) __FJD2NT 1:00 am 1:10 am 1:20 am 1:30 a…" at bounding box center [390, 294] width 780 height 530
click at [757, 54] on icon "button" at bounding box center [757, 52] width 6 height 7
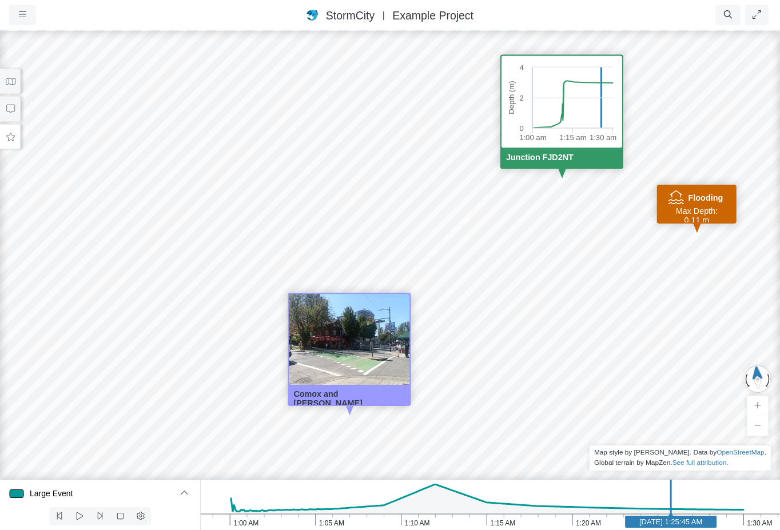
click at [6, 96] on div "Entity or function does not exist in this scenario. Flooding Max Depth: 0.11 m …" at bounding box center [390, 279] width 780 height 501
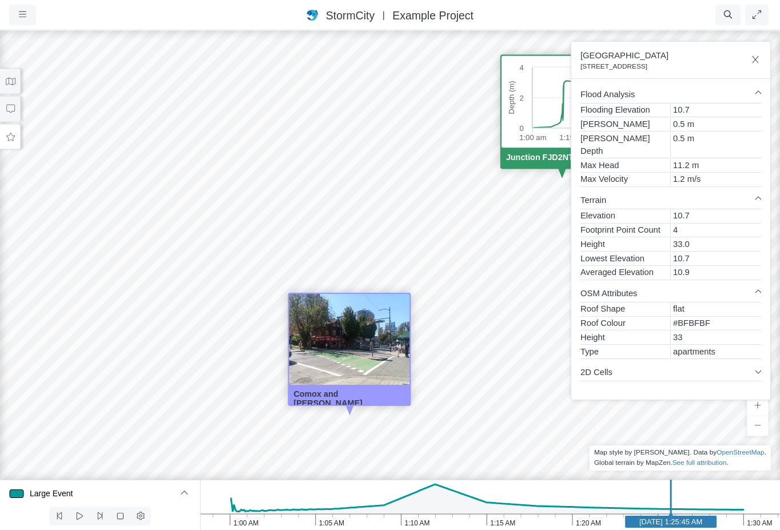
click at [10, 86] on button at bounding box center [10, 82] width 21 height 26
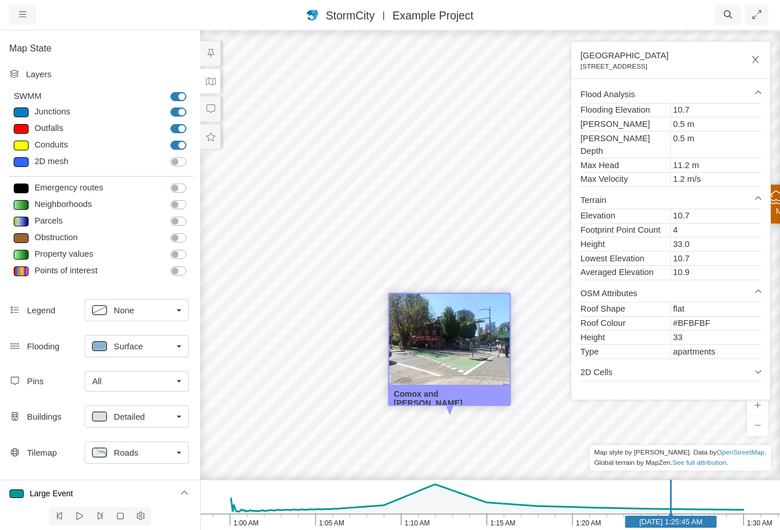
click at [124, 381] on div "All" at bounding box center [132, 381] width 80 height 13
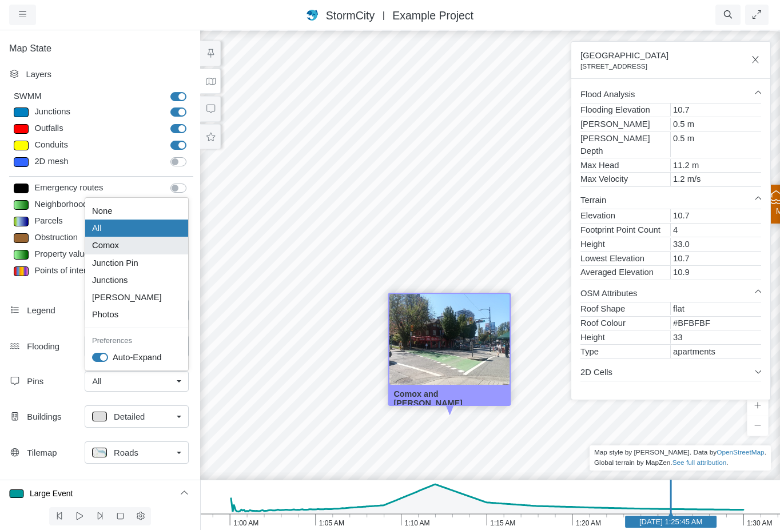
click at [110, 249] on span "Comox" at bounding box center [105, 245] width 27 height 13
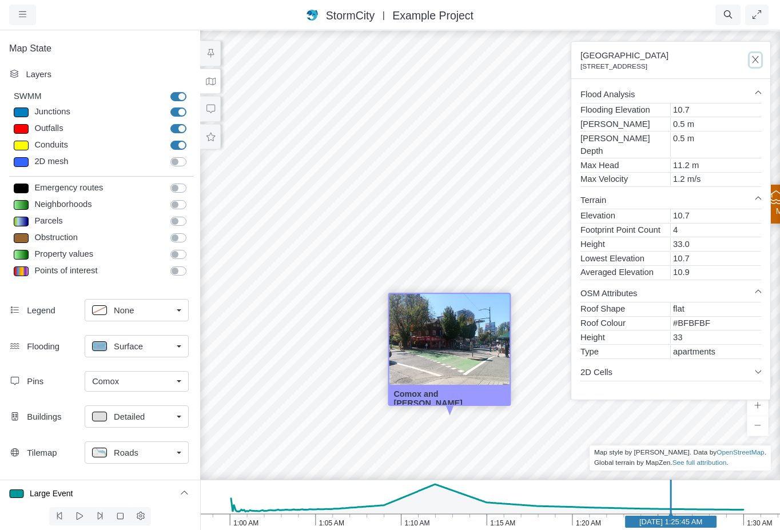
click at [759, 62] on icon "button" at bounding box center [756, 60] width 11 height 9
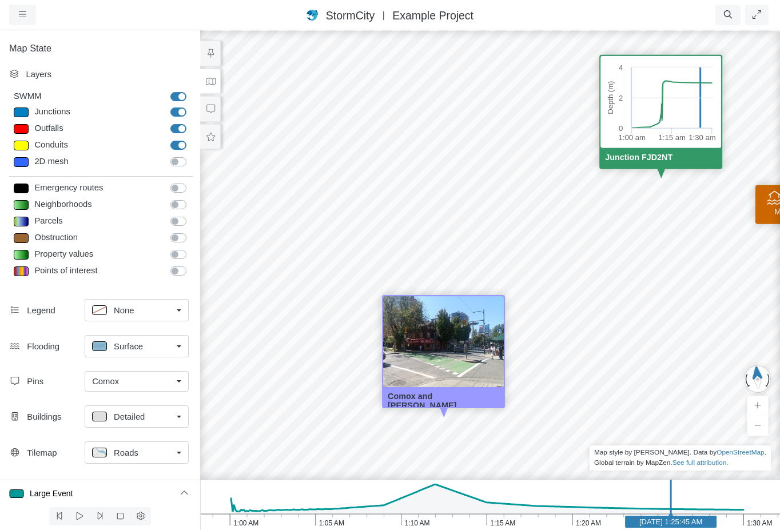
drag, startPoint x: 558, startPoint y: 386, endPoint x: 552, endPoint y: 389, distance: 6.2
click at [552, 389] on div "Entity or function does not exist in this scenario. Flooding Max Depth: 0.11 m …" at bounding box center [490, 279] width 780 height 501
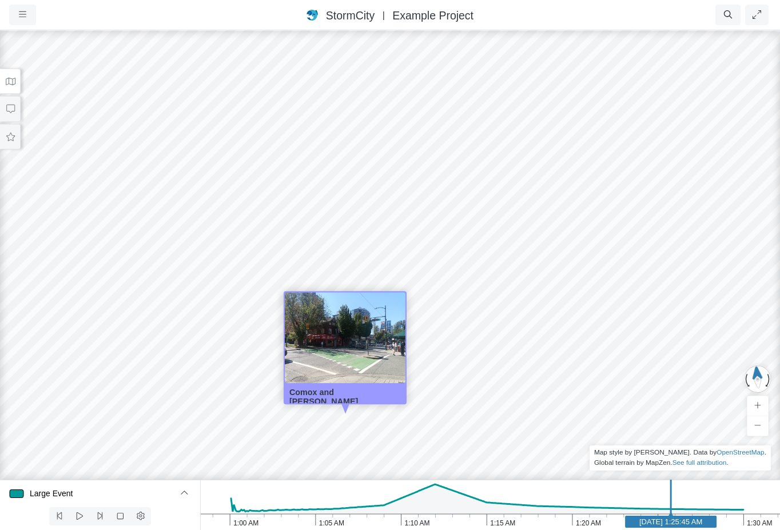
click at [6, 77] on icon at bounding box center [10, 81] width 11 height 9
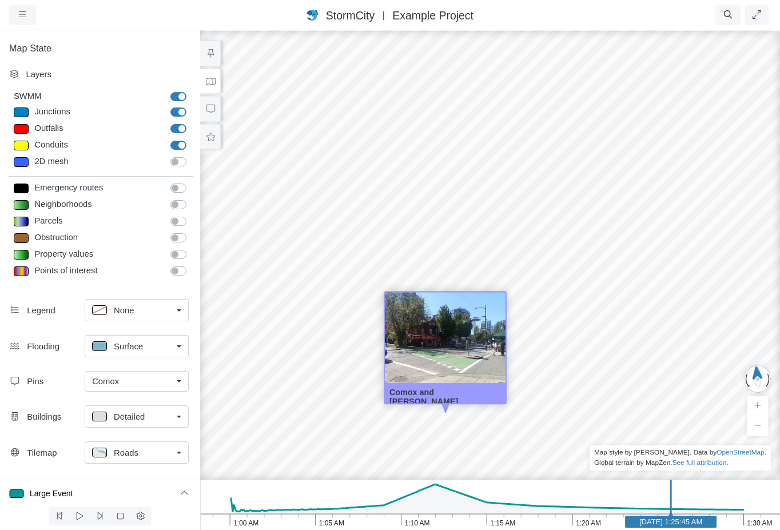
click at [191, 90] on label "SWMM" at bounding box center [191, 90] width 0 height 0
click at [176, 94] on input "SWMM" at bounding box center [175, 95] width 9 height 11
checkbox input "false"
click at [578, 356] on div "Entity or function does not exist in this scenario. Flooding Max Depth: 0.11 m …" at bounding box center [490, 279] width 780 height 501
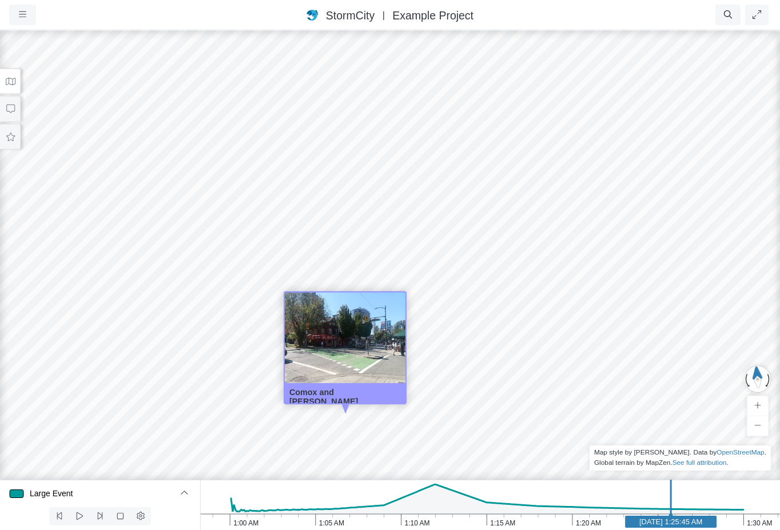
click at [13, 140] on icon at bounding box center [10, 137] width 11 height 9
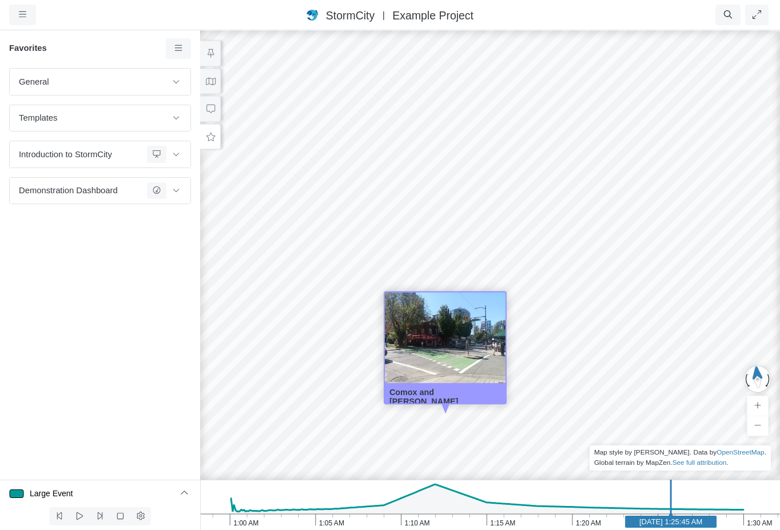
click at [207, 85] on icon at bounding box center [210, 81] width 11 height 9
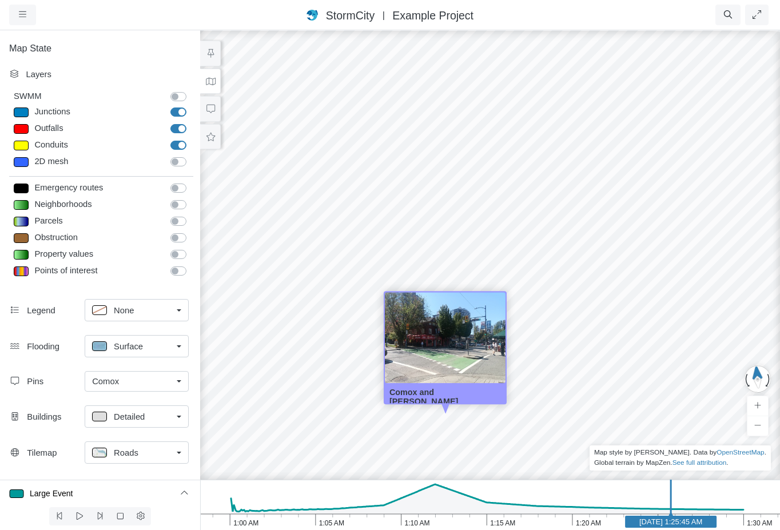
drag, startPoint x: 214, startPoint y: 107, endPoint x: 214, endPoint y: 117, distance: 10.3
click at [213, 108] on icon at bounding box center [210, 109] width 11 height 9
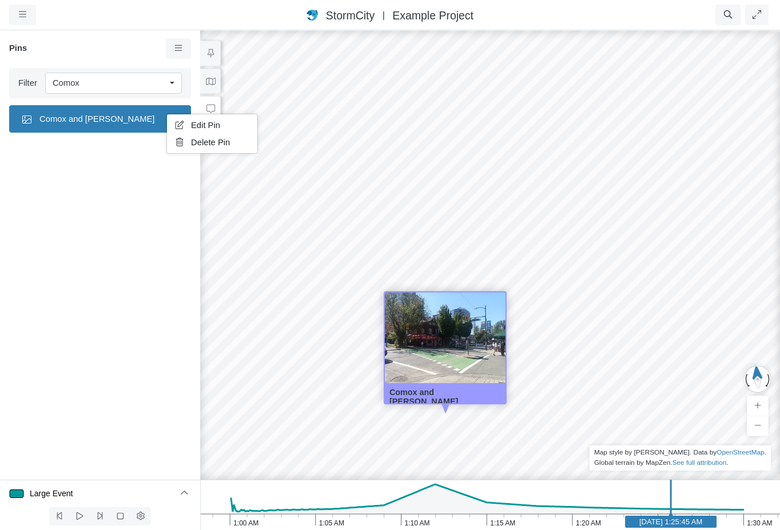
click at [214, 150] on link "Delete Pin" at bounding box center [212, 142] width 86 height 17
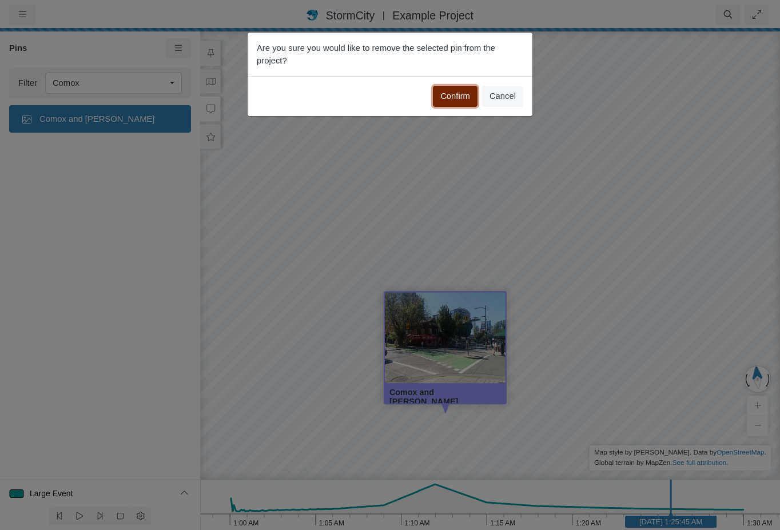
click at [459, 95] on button "Confirm" at bounding box center [455, 96] width 45 height 21
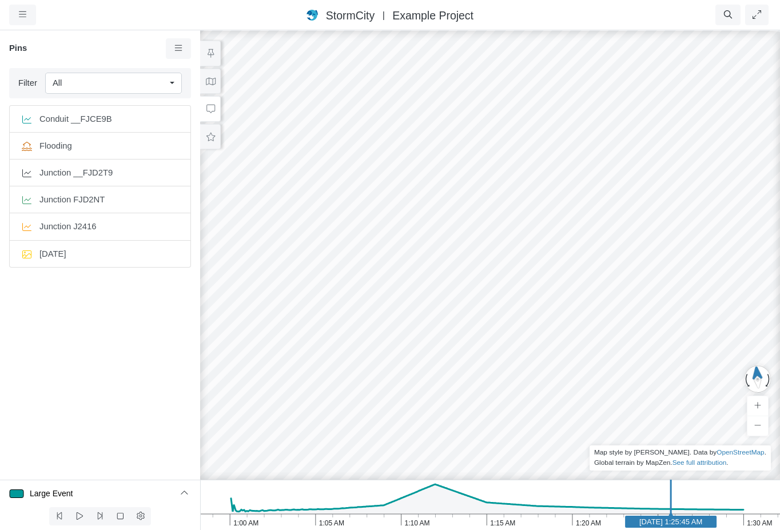
click at [120, 22] on div "Projects Groups Users Preferences Profiles Data Centers Accounts Support About …" at bounding box center [80, 15] width 143 height 21
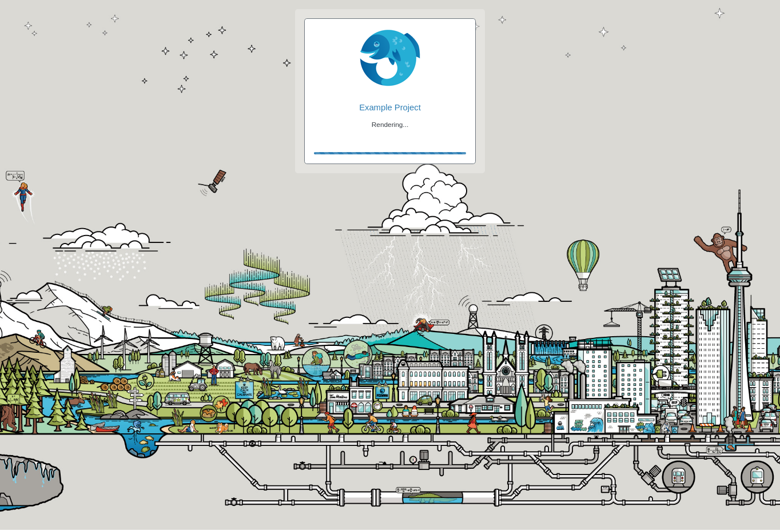
checkbox input "true"
checkbox input "false"
